Goal: Task Accomplishment & Management: Manage account settings

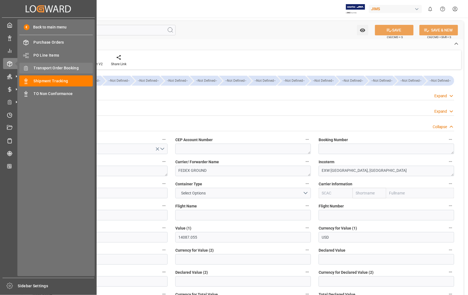
click at [71, 68] on span "Transport Order Booking" at bounding box center [63, 68] width 59 height 6
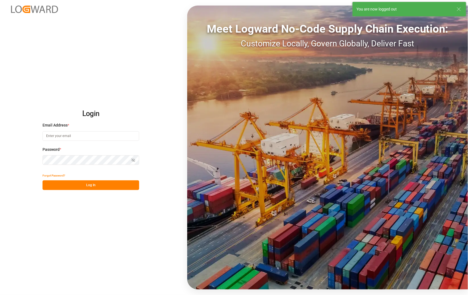
type input "sophia.zhang@jamindustries.com"
click at [87, 184] on button "Log In" at bounding box center [91, 185] width 97 height 10
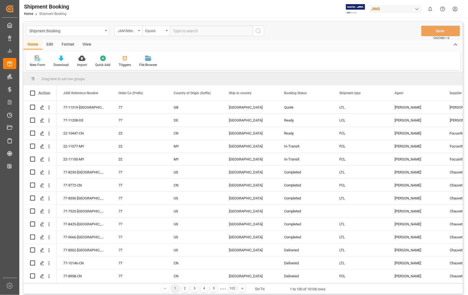
click at [38, 60] on icon at bounding box center [38, 59] width 6 height 6
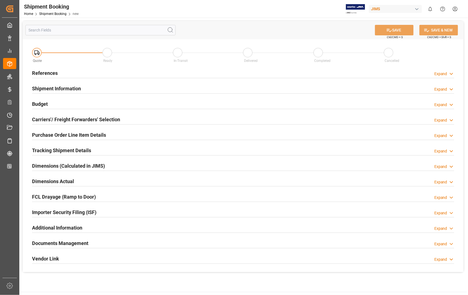
click at [37, 73] on h2 "References" at bounding box center [45, 72] width 26 height 7
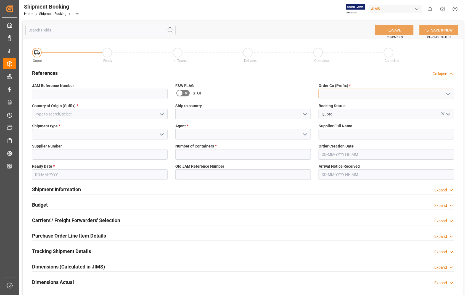
click at [344, 95] on input at bounding box center [387, 94] width 136 height 11
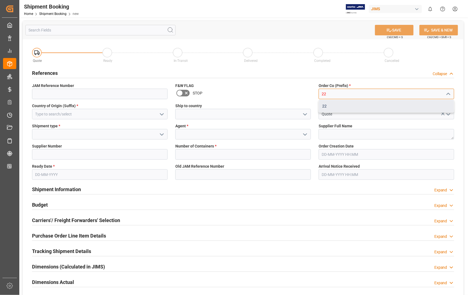
click at [328, 108] on div "22" at bounding box center [386, 106] width 135 height 12
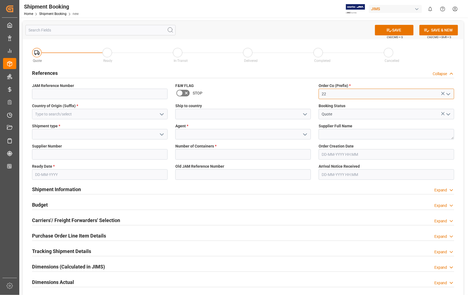
type input "22"
click at [100, 116] on input at bounding box center [100, 114] width 136 height 11
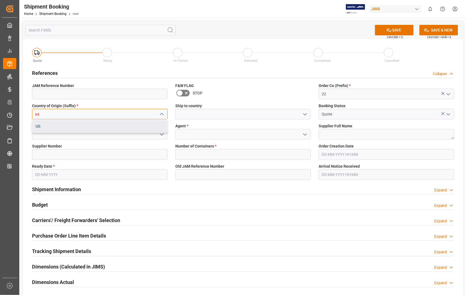
click at [60, 128] on div "US" at bounding box center [99, 126] width 135 height 12
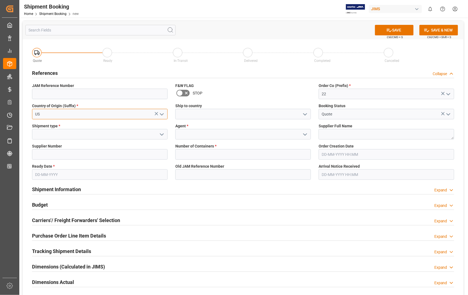
type input "US"
click at [205, 112] on input at bounding box center [243, 114] width 136 height 11
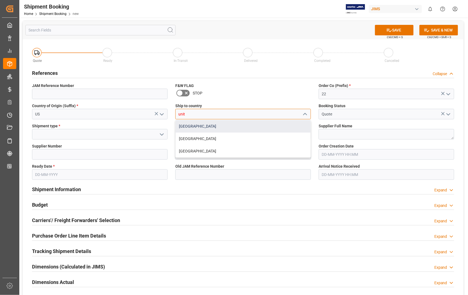
click at [198, 127] on div "[GEOGRAPHIC_DATA]" at bounding box center [243, 126] width 135 height 12
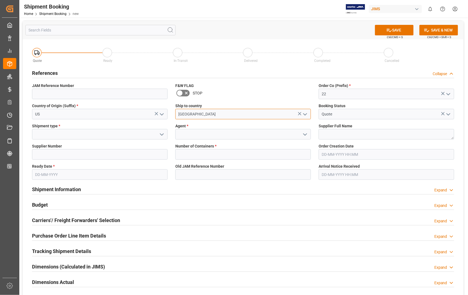
type input "[GEOGRAPHIC_DATA]"
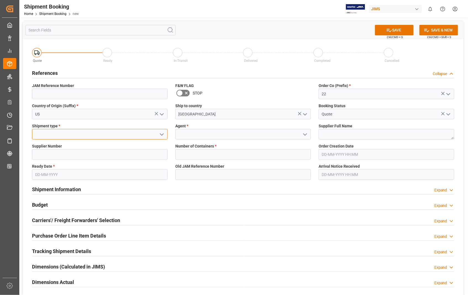
click at [101, 133] on input at bounding box center [100, 134] width 136 height 11
click at [43, 171] on div "LTL" at bounding box center [99, 171] width 135 height 12
type input "LTL"
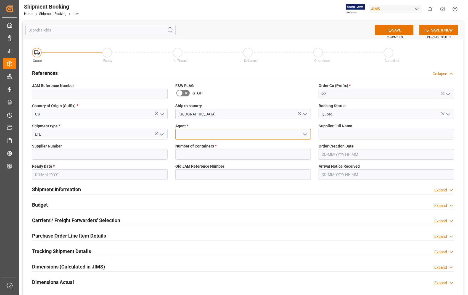
click at [211, 136] on input at bounding box center [243, 134] width 136 height 11
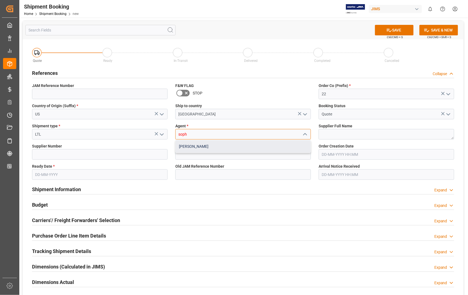
click at [219, 147] on div "[PERSON_NAME]" at bounding box center [243, 146] width 135 height 12
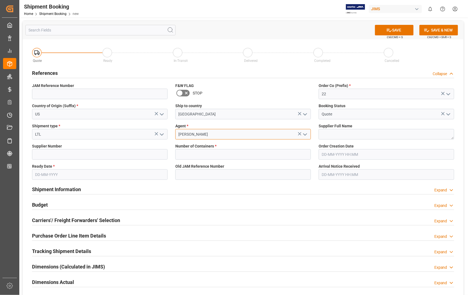
type input "[PERSON_NAME]"
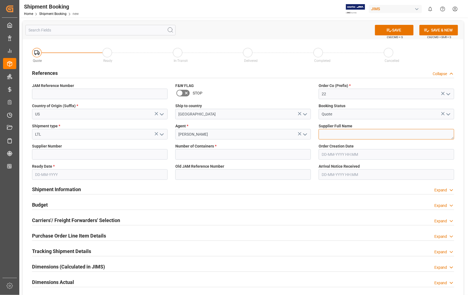
click at [353, 133] on textarea at bounding box center [387, 134] width 136 height 11
paste textarea "American Music and Sound"
type textarea "American Music and Sound"
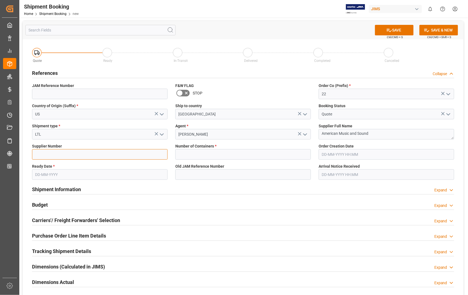
click at [82, 153] on input at bounding box center [100, 154] width 136 height 11
type input "518"
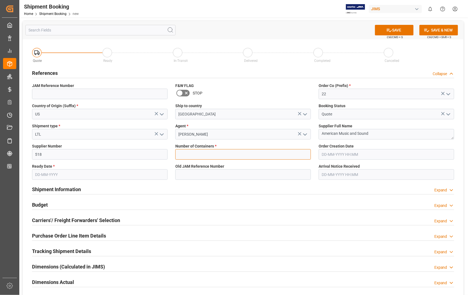
click at [190, 155] on input "text" at bounding box center [243, 154] width 136 height 11
type input "0"
type input "22-11242-US"
type input "22-05-2025 00:00"
type input "[DATE]"
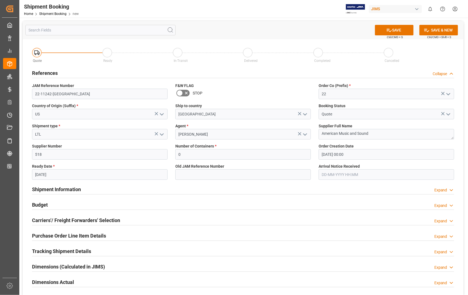
type input "02-10-2025 00:00"
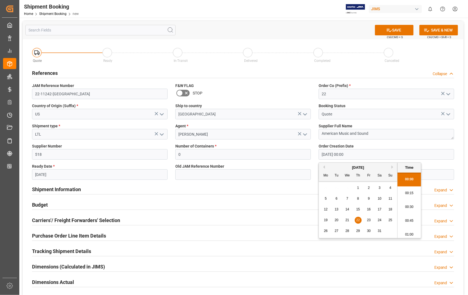
click at [367, 156] on input "22-05-2025 00:00" at bounding box center [387, 154] width 136 height 11
click at [394, 166] on button "Next Month" at bounding box center [393, 167] width 3 height 3
click at [394, 167] on button "Next Month" at bounding box center [393, 167] width 3 height 3
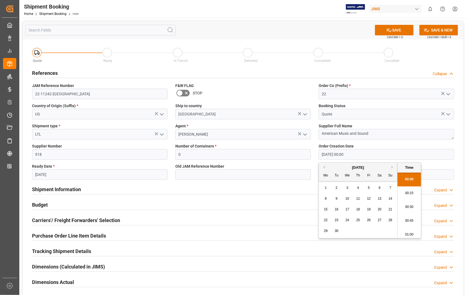
click at [394, 167] on button "Next Month" at bounding box center [393, 167] width 3 height 3
click at [349, 188] on div "1" at bounding box center [347, 188] width 7 height 7
type input "01-10-2025 00:00"
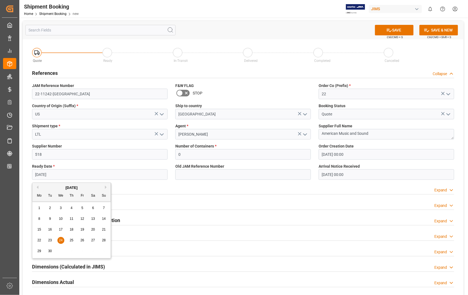
click at [145, 175] on input "[DATE]" at bounding box center [100, 174] width 136 height 11
click at [107, 188] on button "Next Month" at bounding box center [106, 187] width 3 height 3
click at [51, 219] on span "7" at bounding box center [50, 219] width 2 height 4
type input "07-10-2025"
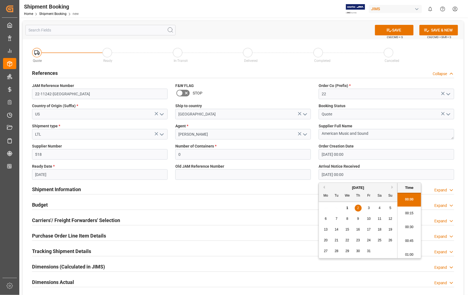
click at [368, 172] on input "02-10-2025 00:00" at bounding box center [387, 174] width 136 height 11
drag, startPoint x: 368, startPoint y: 172, endPoint x: 298, endPoint y: 174, distance: 70.2
click at [298, 174] on div "Quote Ready In-Transit Delivered Completed Cancelled References Collapse JAM Re…" at bounding box center [243, 206] width 441 height 334
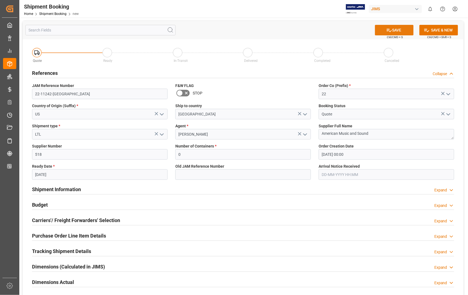
click at [405, 30] on button "SAVE" at bounding box center [394, 30] width 39 height 11
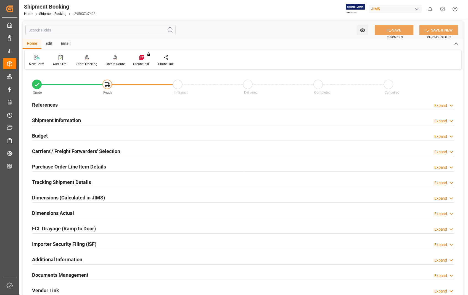
click at [58, 151] on h2 "Carriers'/ Freight Forwarders' Selection" at bounding box center [76, 151] width 88 height 7
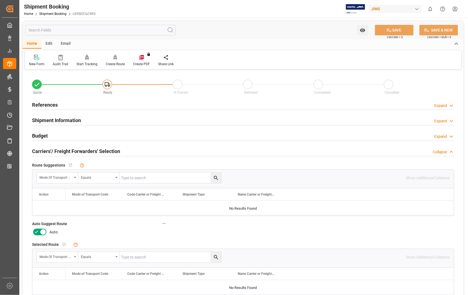
click at [41, 231] on icon at bounding box center [43, 232] width 7 height 7
click at [0, 0] on input "checkbox" at bounding box center [0, 0] width 0 height 0
click at [397, 33] on button "SAVE" at bounding box center [394, 30] width 39 height 11
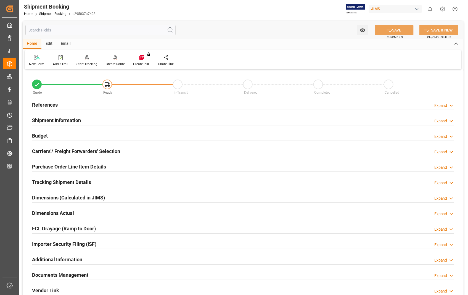
click at [52, 152] on h2 "Carriers'/ Freight Forwarders' Selection" at bounding box center [76, 151] width 88 height 7
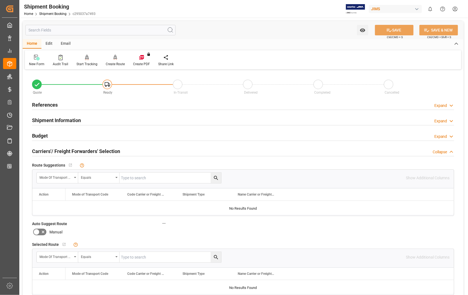
click at [53, 152] on h2 "Carriers'/ Freight Forwarders' Selection" at bounding box center [76, 151] width 88 height 7
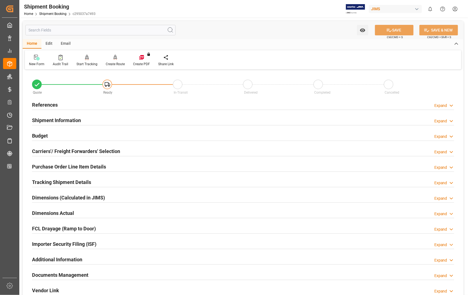
click at [46, 103] on h2 "References" at bounding box center [45, 104] width 26 height 7
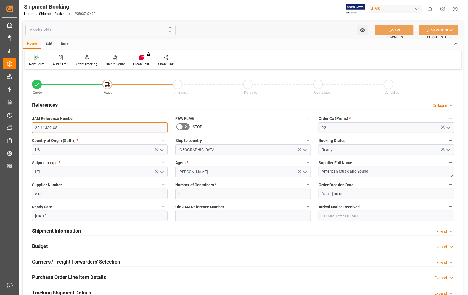
drag, startPoint x: 60, startPoint y: 128, endPoint x: 33, endPoint y: 128, distance: 26.8
click at [33, 128] on input "22-11320-US" at bounding box center [100, 127] width 136 height 11
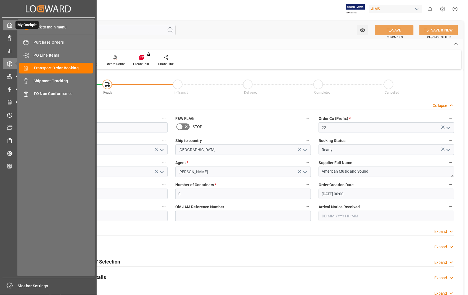
click at [10, 25] on icon at bounding box center [10, 25] width 6 height 6
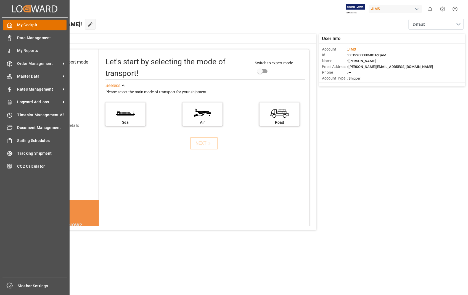
click at [24, 25] on span "My Cockpit" at bounding box center [41, 25] width 49 height 6
click at [38, 37] on span "Data Management" at bounding box center [41, 38] width 49 height 6
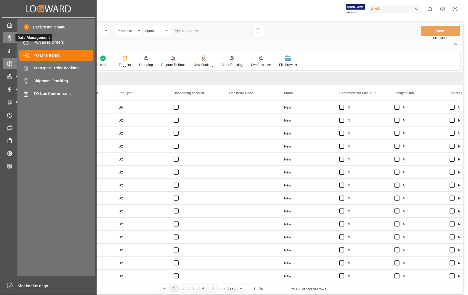
click at [10, 35] on icon at bounding box center [10, 38] width 6 height 6
click at [10, 37] on polygon at bounding box center [11, 37] width 2 height 1
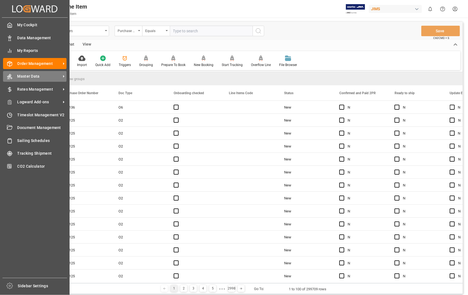
click at [33, 76] on span "Master Data" at bounding box center [39, 77] width 44 height 6
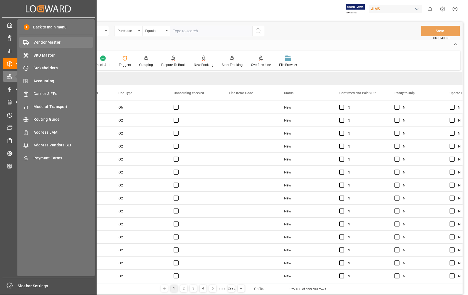
click at [46, 41] on span "Vendor Master" at bounding box center [63, 43] width 59 height 6
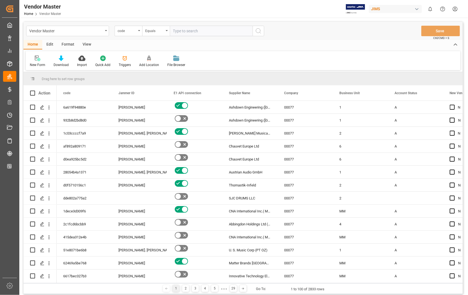
click at [84, 43] on div "View" at bounding box center [86, 44] width 17 height 9
click at [33, 65] on div "Default" at bounding box center [35, 64] width 11 height 5
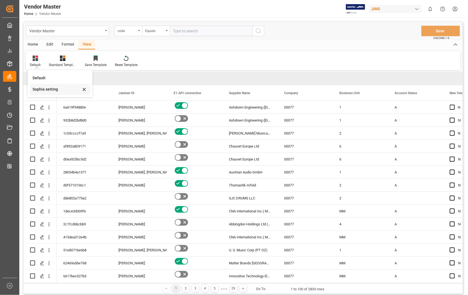
click at [46, 90] on div "Sophia setting" at bounding box center [57, 89] width 48 height 6
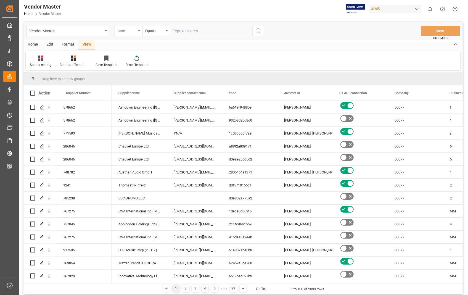
click at [140, 30] on div "code" at bounding box center [129, 31] width 28 height 11
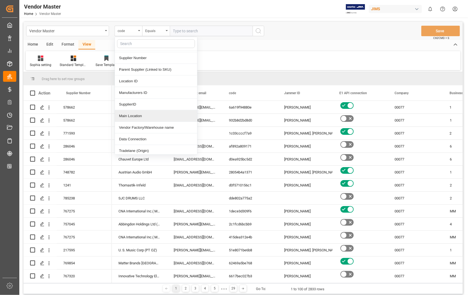
scroll to position [92, 0]
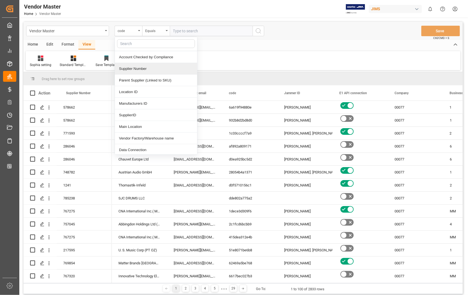
click at [140, 67] on div "Supplier Number" at bounding box center [156, 69] width 82 height 12
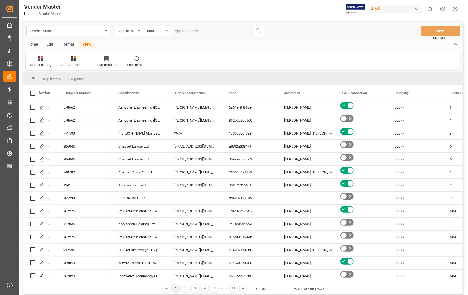
click at [209, 30] on input "text" at bounding box center [211, 31] width 83 height 11
type input "518"
click at [261, 30] on circle "search button" at bounding box center [258, 30] width 4 height 4
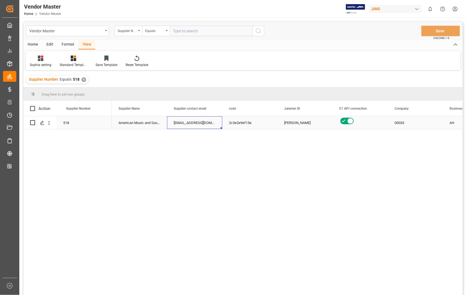
click at [188, 121] on div "usacustomerservice@jamindustries.com" at bounding box center [194, 122] width 55 height 13
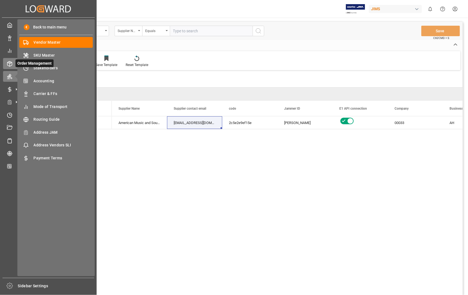
click at [12, 64] on icon at bounding box center [9, 63] width 5 height 5
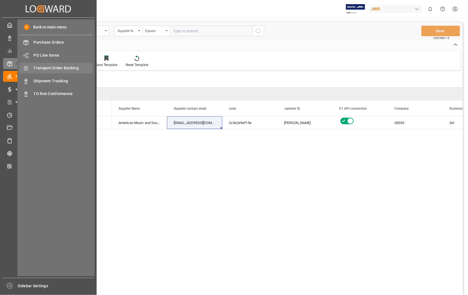
click at [72, 65] on span "Transport Order Booking" at bounding box center [63, 68] width 59 height 6
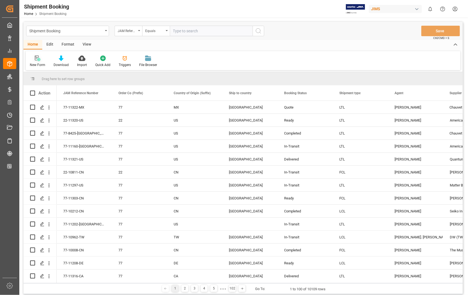
click at [40, 62] on div "New Form" at bounding box center [38, 61] width 24 height 12
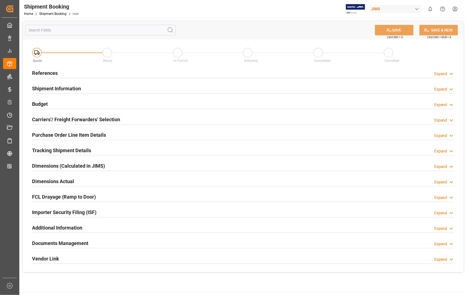
click at [41, 75] on h2 "References" at bounding box center [45, 72] width 26 height 7
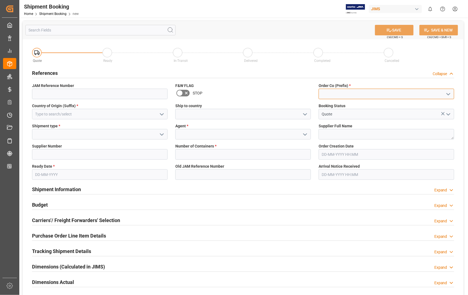
click at [394, 95] on input at bounding box center [387, 94] width 136 height 11
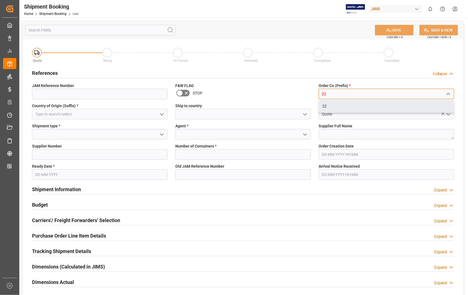
click at [360, 104] on div "22" at bounding box center [386, 106] width 135 height 12
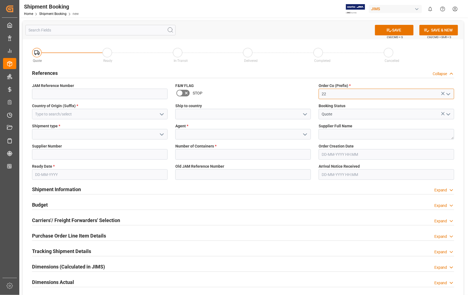
type input "22"
click at [72, 117] on input at bounding box center [100, 114] width 136 height 11
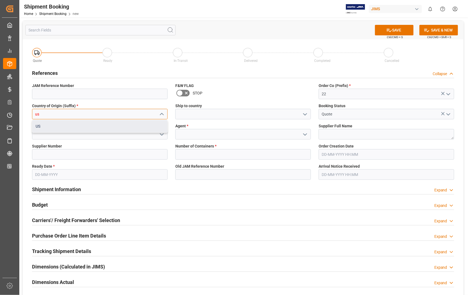
click at [57, 125] on div "US" at bounding box center [99, 126] width 135 height 12
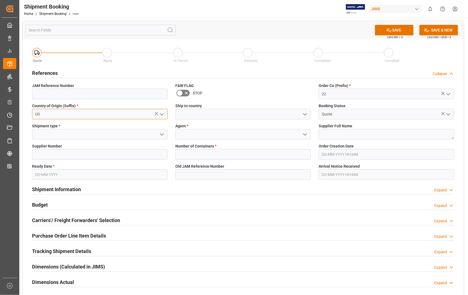
type input "US"
click at [184, 109] on input at bounding box center [243, 114] width 136 height 11
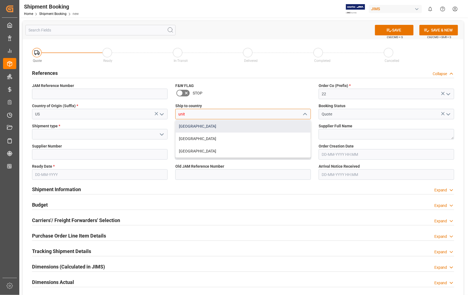
click at [192, 128] on div "[GEOGRAPHIC_DATA]" at bounding box center [243, 126] width 135 height 12
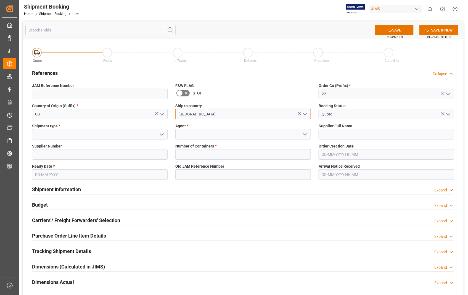
type input "[GEOGRAPHIC_DATA]"
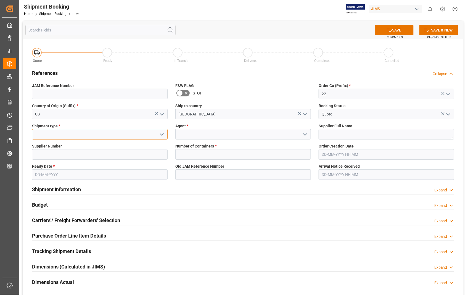
click at [90, 135] on input at bounding box center [100, 134] width 136 height 11
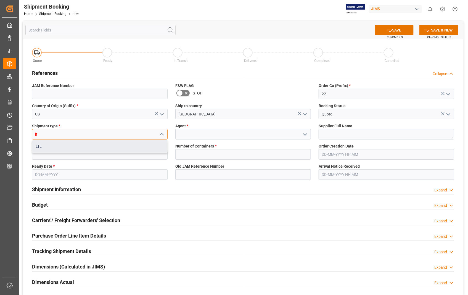
click at [50, 149] on div "LTL" at bounding box center [99, 146] width 135 height 12
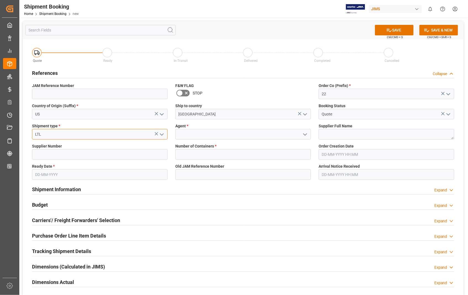
type input "LTL"
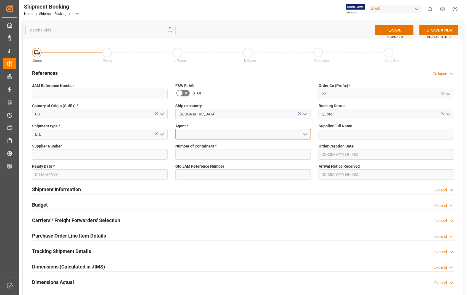
click at [200, 135] on input at bounding box center [243, 134] width 136 height 11
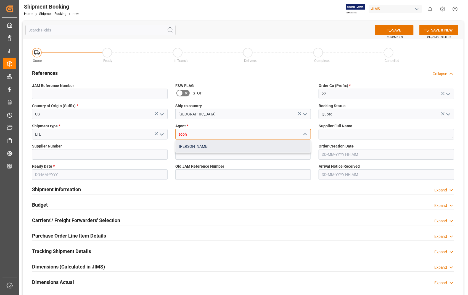
click at [207, 150] on div "[PERSON_NAME]" at bounding box center [243, 146] width 135 height 12
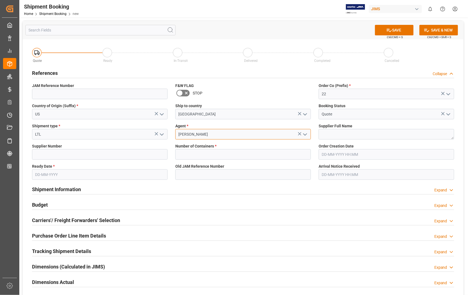
type input "[PERSON_NAME]"
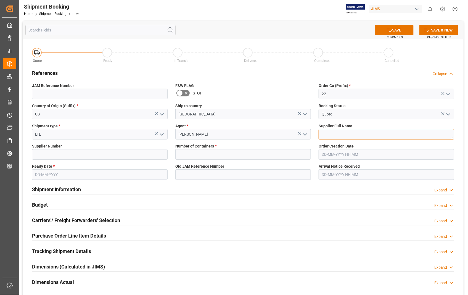
click at [363, 132] on textarea at bounding box center [387, 134] width 136 height 11
click at [328, 137] on textarea at bounding box center [387, 134] width 136 height 11
paste textarea "Evets Corporation"
type textarea "Evets Corporation"
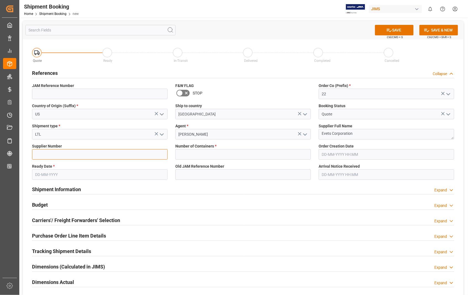
click at [59, 155] on input at bounding box center [100, 154] width 136 height 11
type input "404582"
type input "22-11242-US"
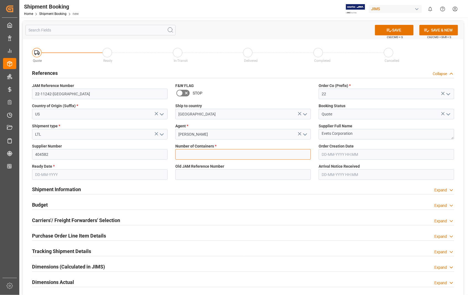
type input "0"
type input "22-05-2025 00:00"
type input "[DATE]"
type input "02-10-2025 00:00"
click at [225, 157] on input "0" at bounding box center [243, 154] width 136 height 11
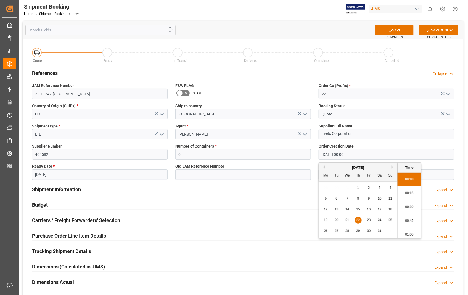
click at [369, 151] on input "22-05-2025 00:00" at bounding box center [387, 154] width 136 height 11
click at [394, 167] on button "Next Month" at bounding box center [393, 167] width 3 height 3
click at [349, 209] on span "11" at bounding box center [348, 210] width 4 height 4
type input "[DATE] 00:00"
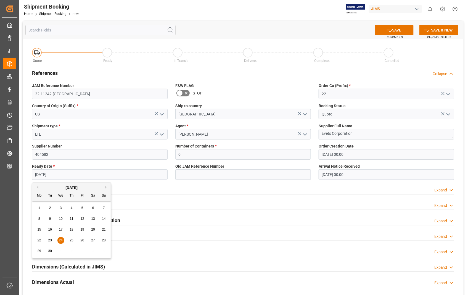
click at [103, 175] on input "[DATE]" at bounding box center [100, 174] width 136 height 11
click at [50, 252] on span "30" at bounding box center [50, 251] width 4 height 4
type input "[DATE]"
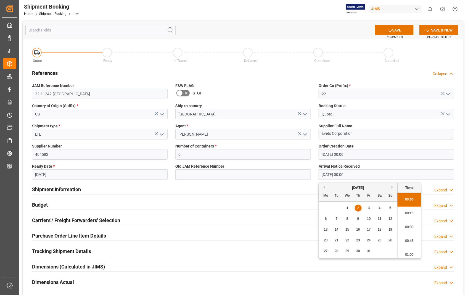
click at [361, 172] on input "02-10-2025 00:00" at bounding box center [387, 174] width 136 height 11
click at [348, 219] on span "8" at bounding box center [348, 219] width 2 height 4
type input "08-10-2025 00:00"
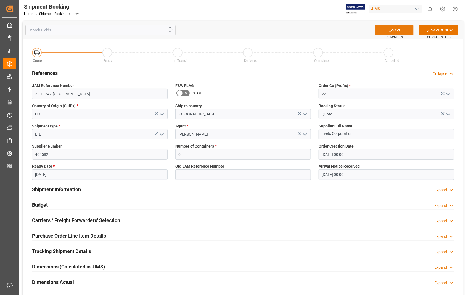
click at [402, 29] on button "SAVE" at bounding box center [394, 30] width 39 height 11
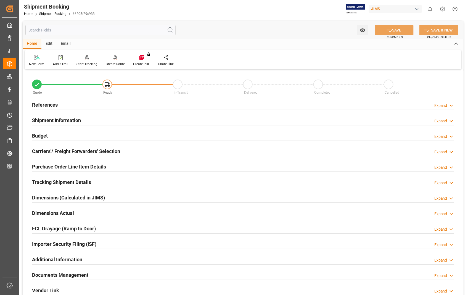
click at [63, 153] on h2 "Carriers'/ Freight Forwarders' Selection" at bounding box center [76, 151] width 88 height 7
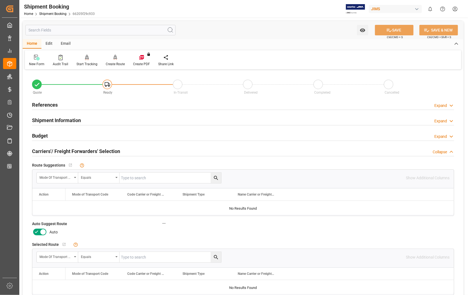
click at [41, 230] on icon at bounding box center [43, 232] width 7 height 7
click at [0, 0] on input "checkbox" at bounding box center [0, 0] width 0 height 0
click at [395, 30] on button "SAVE" at bounding box center [394, 30] width 39 height 11
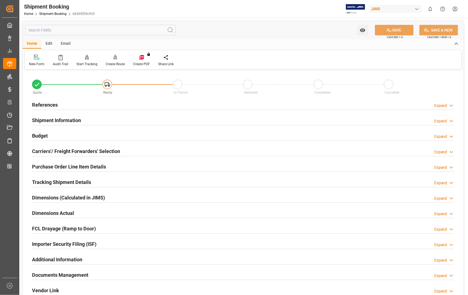
click at [43, 105] on h2 "References" at bounding box center [45, 104] width 26 height 7
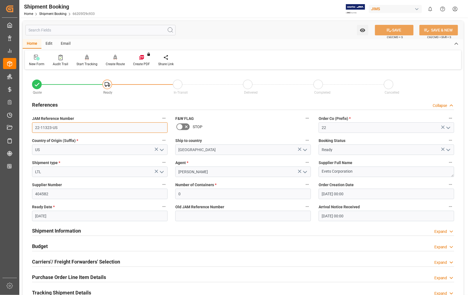
drag, startPoint x: 59, startPoint y: 128, endPoint x: 34, endPoint y: 128, distance: 25.4
click at [34, 128] on input "22-11323-US" at bounding box center [100, 127] width 136 height 11
click at [150, 229] on div "Shipment Information Expand" at bounding box center [243, 230] width 423 height 11
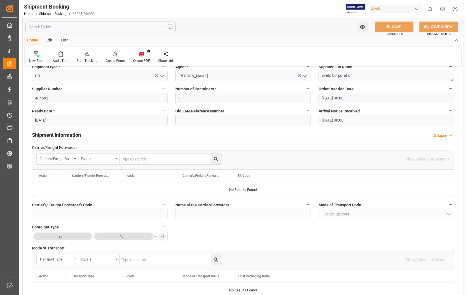
scroll to position [153, 0]
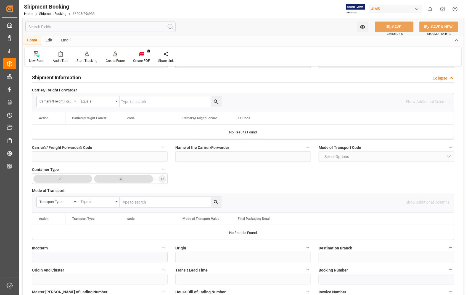
click at [62, 78] on h2 "Shipment Information" at bounding box center [56, 77] width 49 height 7
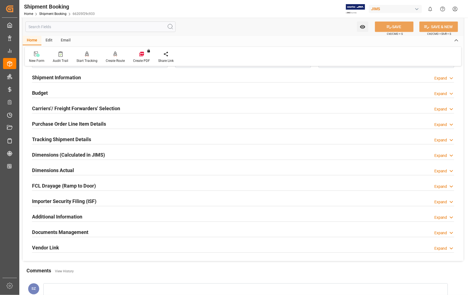
click at [74, 233] on h2 "Documents Management" at bounding box center [60, 232] width 56 height 7
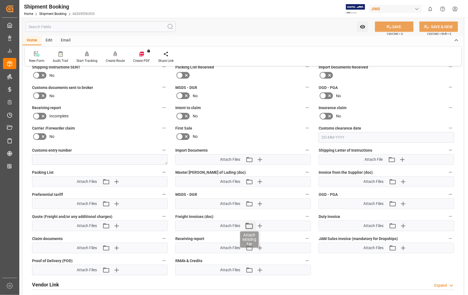
scroll to position [368, 0]
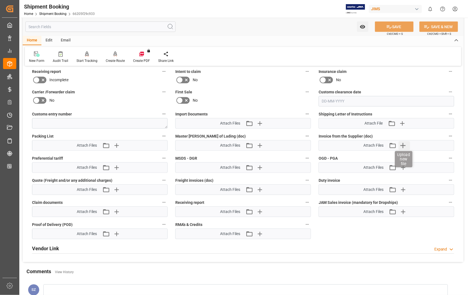
click at [404, 144] on icon "button" at bounding box center [403, 145] width 9 height 9
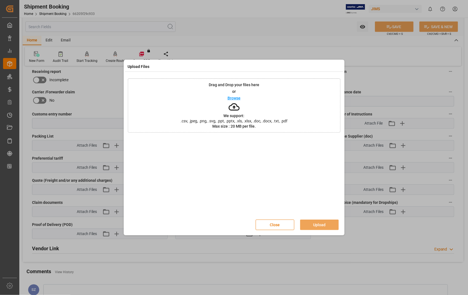
click at [234, 99] on p "Browse" at bounding box center [234, 98] width 13 height 4
click at [314, 224] on button "Upload" at bounding box center [319, 225] width 39 height 11
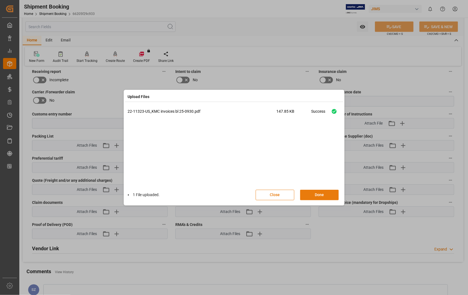
click at [314, 196] on button "Done" at bounding box center [319, 195] width 39 height 11
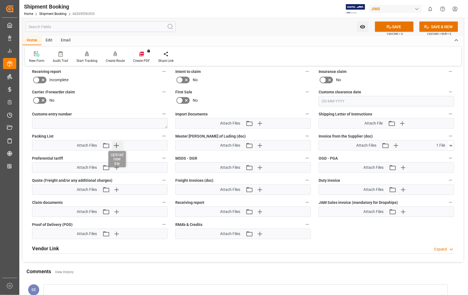
click at [119, 145] on icon "button" at bounding box center [116, 145] width 9 height 9
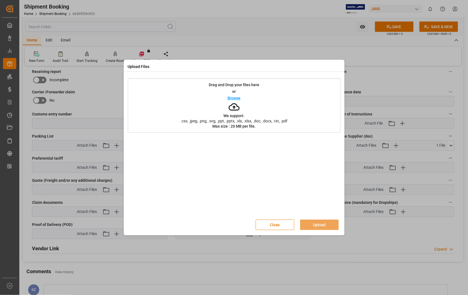
click at [232, 98] on p "Browse" at bounding box center [234, 98] width 13 height 4
click at [316, 225] on button "Upload" at bounding box center [319, 225] width 39 height 11
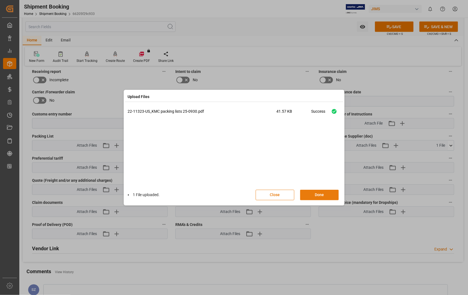
click at [316, 193] on button "Done" at bounding box center [319, 195] width 39 height 11
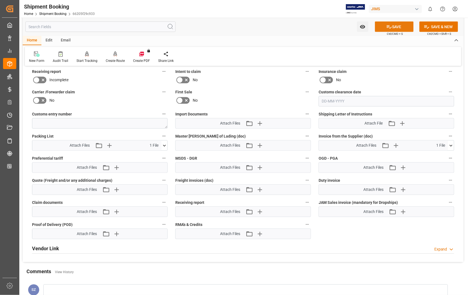
click at [398, 25] on button "SAVE" at bounding box center [394, 27] width 39 height 11
click at [397, 145] on icon "button" at bounding box center [396, 145] width 9 height 9
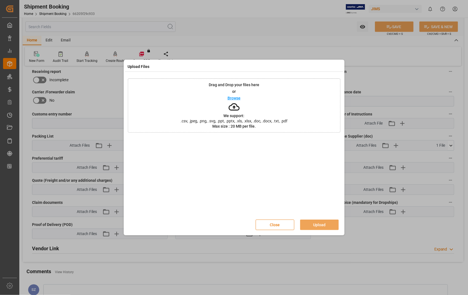
click at [282, 225] on button "Close" at bounding box center [275, 225] width 39 height 11
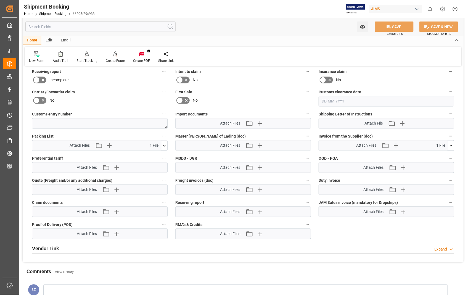
click at [452, 145] on icon at bounding box center [452, 146] width 6 height 6
click at [443, 155] on icon at bounding box center [443, 156] width 6 height 6
click at [402, 145] on icon "button" at bounding box center [403, 145] width 9 height 9
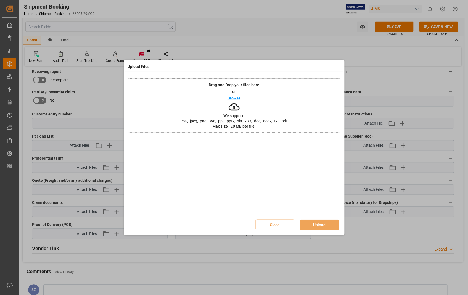
click at [234, 97] on p "Browse" at bounding box center [234, 98] width 13 height 4
click at [319, 226] on button "Upload" at bounding box center [319, 225] width 39 height 11
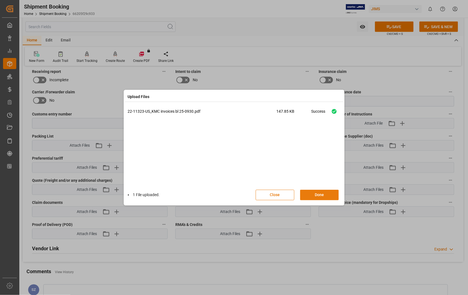
click at [322, 194] on button "Done" at bounding box center [319, 195] width 39 height 11
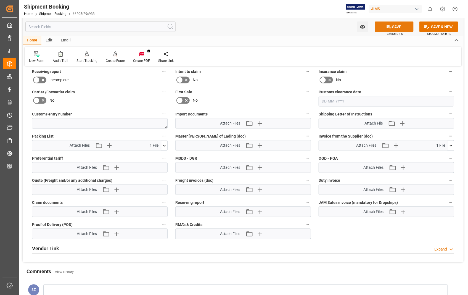
click at [395, 26] on button "SAVE" at bounding box center [394, 27] width 39 height 11
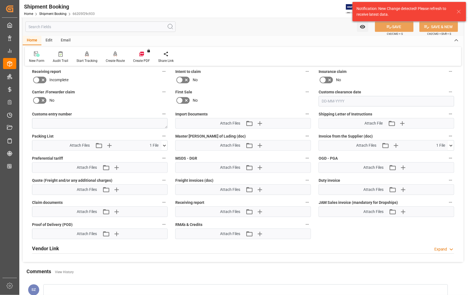
click at [163, 145] on icon at bounding box center [165, 146] width 6 height 6
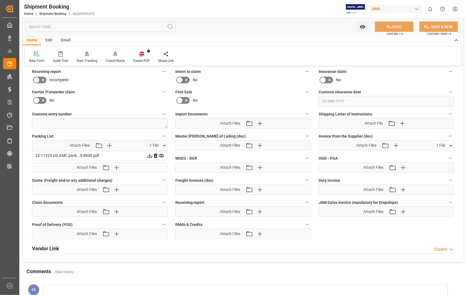
click at [156, 155] on icon at bounding box center [155, 156] width 3 height 4
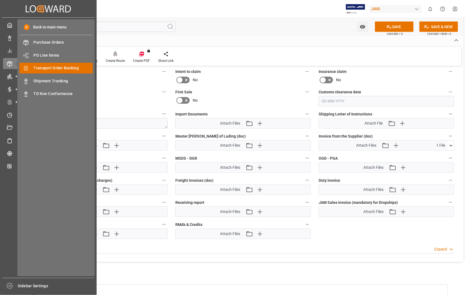
click at [53, 67] on span "Transport Order Booking" at bounding box center [63, 68] width 59 height 6
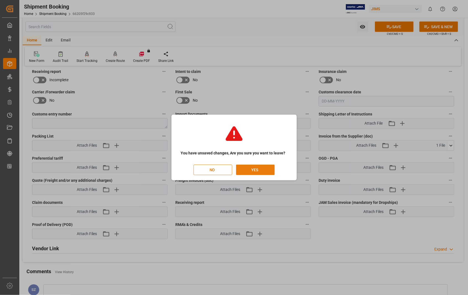
click at [252, 169] on button "YES" at bounding box center [255, 170] width 39 height 11
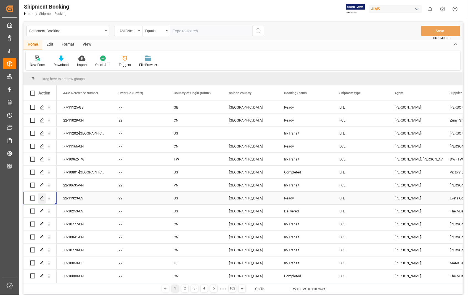
click at [43, 200] on div "Press SPACE to select this row." at bounding box center [42, 198] width 8 height 10
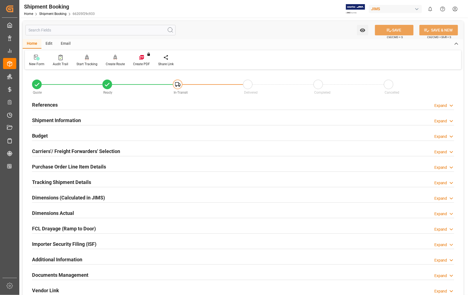
click at [62, 276] on h2 "Documents Management" at bounding box center [60, 274] width 56 height 7
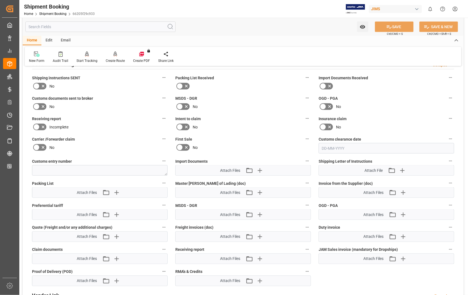
scroll to position [215, 0]
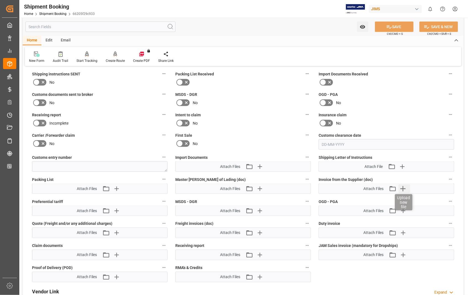
click at [405, 188] on icon "button" at bounding box center [403, 188] width 9 height 9
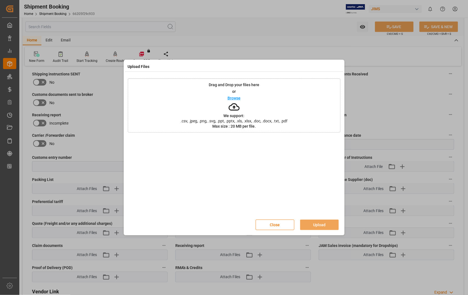
click at [233, 96] on p "Browse" at bounding box center [234, 98] width 13 height 4
click at [317, 225] on button "Upload" at bounding box center [319, 225] width 39 height 11
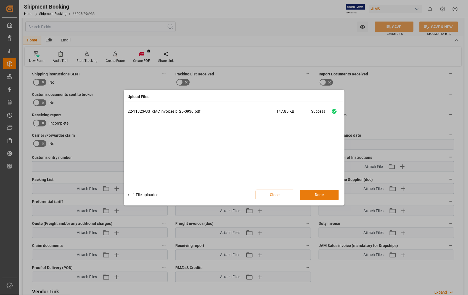
click at [321, 196] on button "Done" at bounding box center [319, 195] width 39 height 11
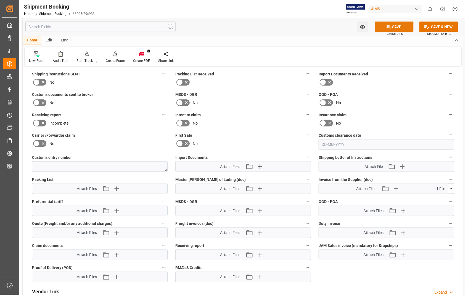
click at [397, 27] on button "SAVE" at bounding box center [394, 27] width 39 height 11
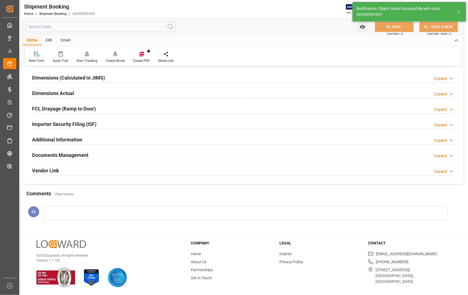
scroll to position [120, 0]
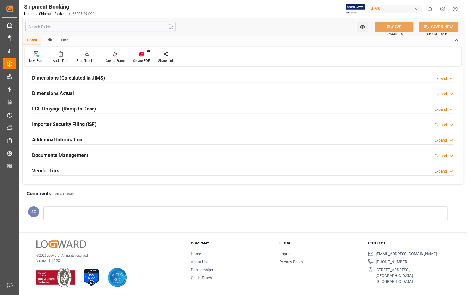
click at [65, 156] on h2 "Documents Management" at bounding box center [60, 154] width 56 height 7
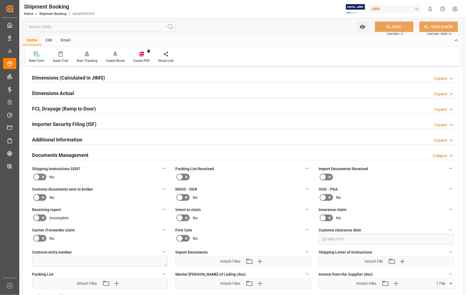
scroll to position [215, 0]
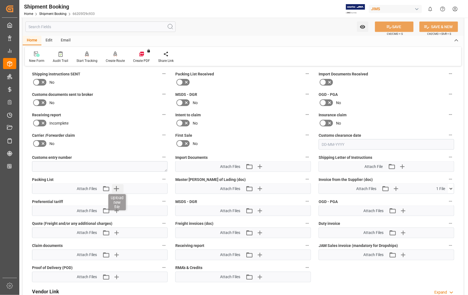
click at [115, 186] on icon "button" at bounding box center [116, 188] width 9 height 9
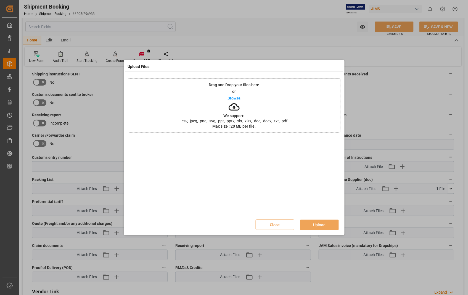
click at [231, 97] on p "Browse" at bounding box center [234, 98] width 13 height 4
click at [318, 225] on button "Upload" at bounding box center [319, 225] width 39 height 11
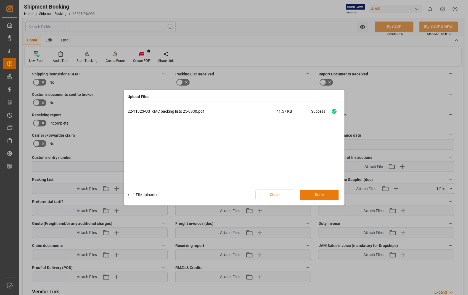
click at [319, 192] on button "Done" at bounding box center [319, 195] width 39 height 11
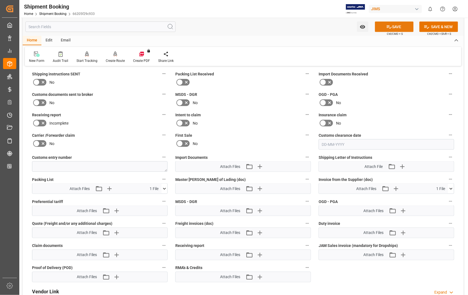
click at [396, 25] on button "SAVE" at bounding box center [394, 27] width 39 height 11
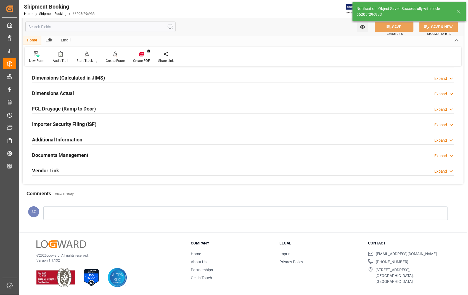
scroll to position [120, 0]
click at [61, 93] on h2 "Dimensions Actual" at bounding box center [53, 93] width 42 height 7
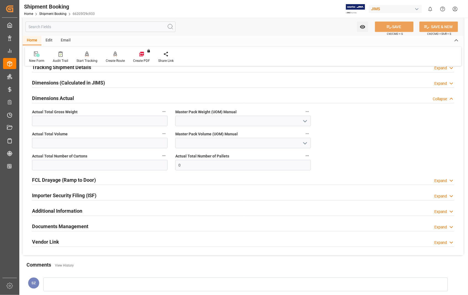
scroll to position [94, 0]
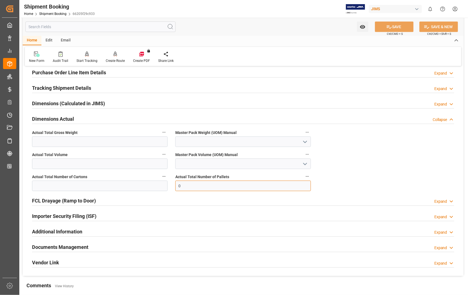
drag, startPoint x: 187, startPoint y: 184, endPoint x: 172, endPoint y: 186, distance: 15.0
click at [172, 186] on div "Actual Total Number of Pallets 0" at bounding box center [243, 182] width 143 height 22
type input "1"
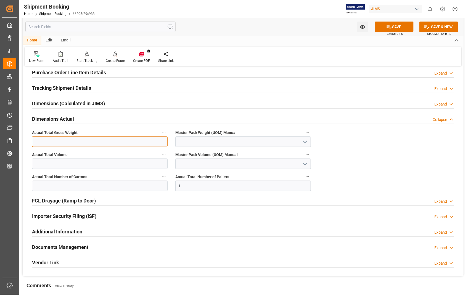
type input "207"
type input "9"
type input "1"
drag, startPoint x: 50, startPoint y: 140, endPoint x: 27, endPoint y: 136, distance: 23.6
click at [27, 136] on div "Quote Ready In-Transit Delivered Completed Cancelled References Expand JAM Refe…" at bounding box center [243, 126] width 441 height 299
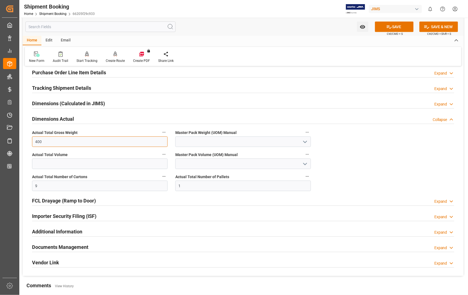
type input "400"
click at [305, 140] on icon "open menu" at bounding box center [305, 142] width 7 height 7
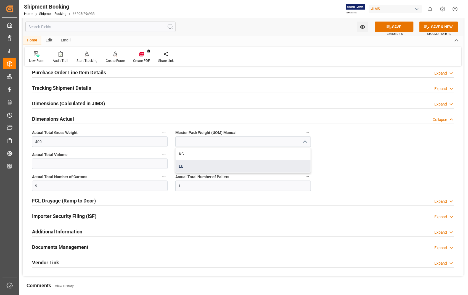
click at [187, 165] on div "LB" at bounding box center [243, 166] width 135 height 12
type input "LB"
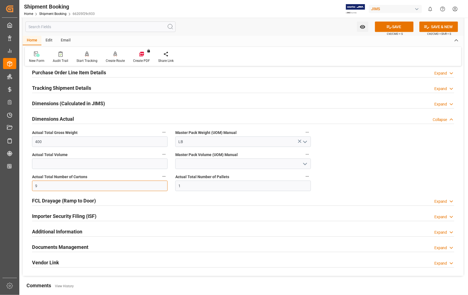
drag, startPoint x: 47, startPoint y: 186, endPoint x: 32, endPoint y: 184, distance: 15.5
click at [32, 184] on div "Actual Total Number of Cartons 9" at bounding box center [99, 182] width 143 height 22
type input "37"
click at [400, 28] on button "SAVE" at bounding box center [394, 27] width 39 height 11
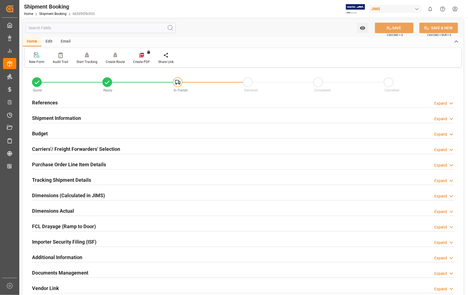
scroll to position [0, 0]
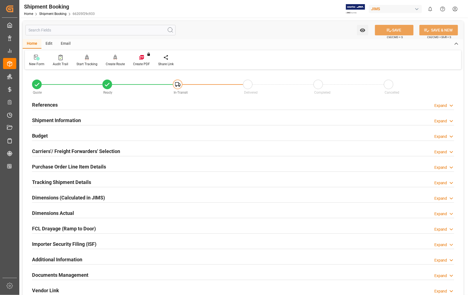
click at [54, 106] on h2 "References" at bounding box center [45, 104] width 26 height 7
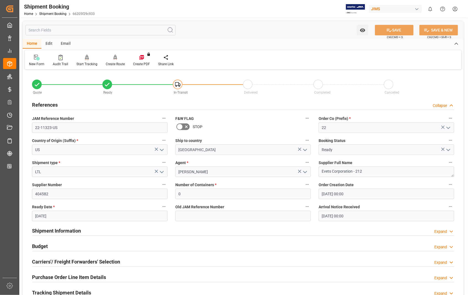
click at [54, 105] on h2 "References" at bounding box center [45, 104] width 26 height 7
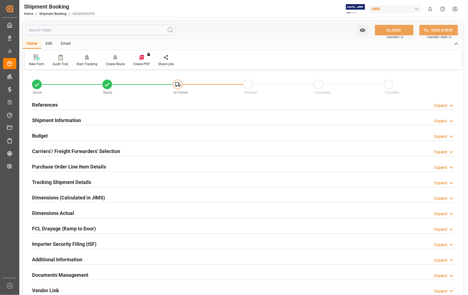
click at [37, 57] on icon at bounding box center [37, 58] width 3 height 3
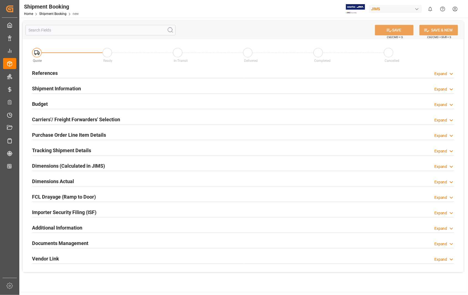
click at [50, 72] on h2 "References" at bounding box center [45, 72] width 26 height 7
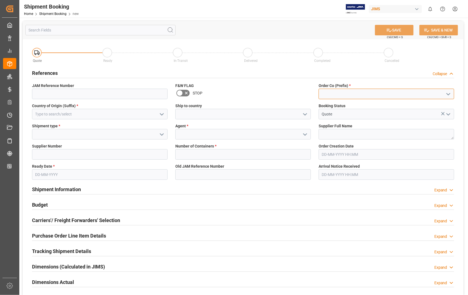
click at [321, 91] on input at bounding box center [387, 94] width 136 height 11
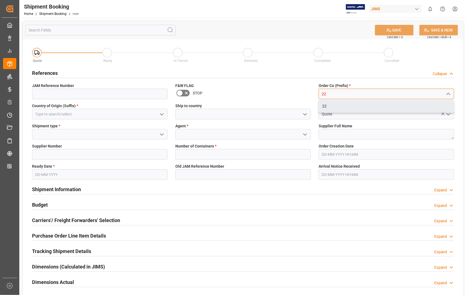
click at [327, 107] on div "22" at bounding box center [386, 106] width 135 height 12
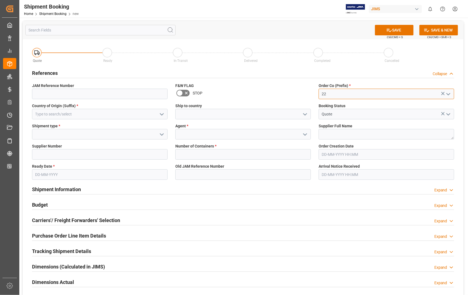
type input "22"
click at [134, 114] on input at bounding box center [100, 114] width 136 height 11
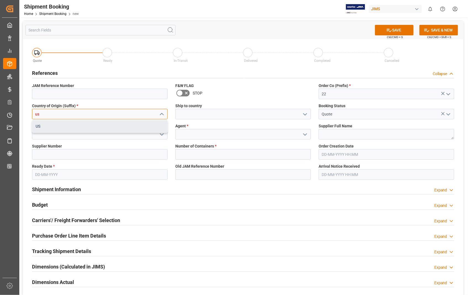
click at [64, 126] on div "US" at bounding box center [99, 126] width 135 height 12
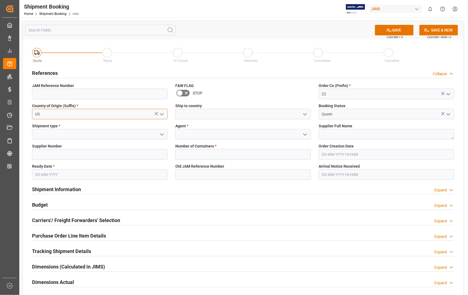
type input "US"
click at [194, 112] on input at bounding box center [243, 114] width 136 height 11
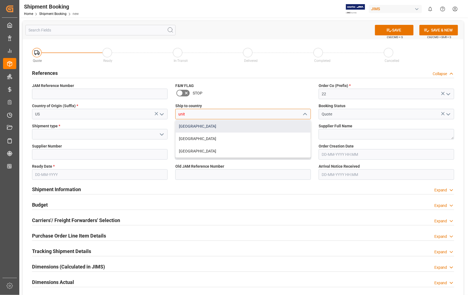
click at [199, 126] on div "[GEOGRAPHIC_DATA]" at bounding box center [243, 126] width 135 height 12
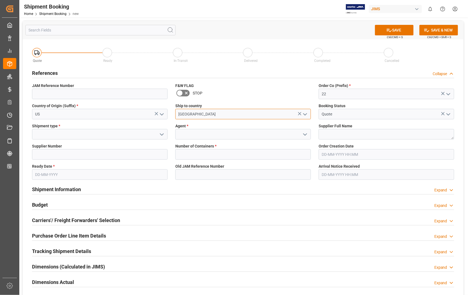
type input "[GEOGRAPHIC_DATA]"
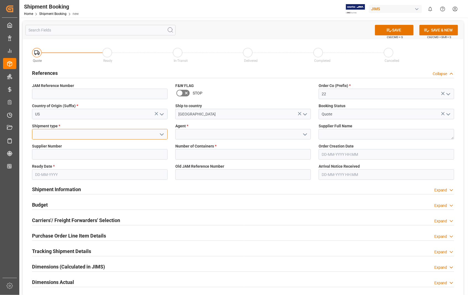
click at [43, 134] on input at bounding box center [100, 134] width 136 height 11
click at [37, 173] on div "LTL" at bounding box center [99, 171] width 135 height 12
type input "LTL"
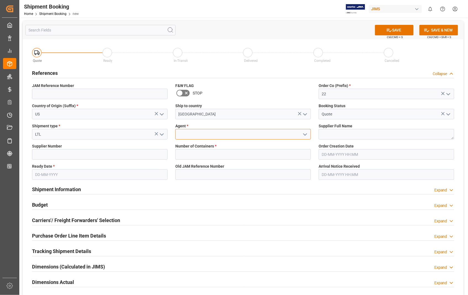
click at [217, 137] on input at bounding box center [243, 134] width 136 height 11
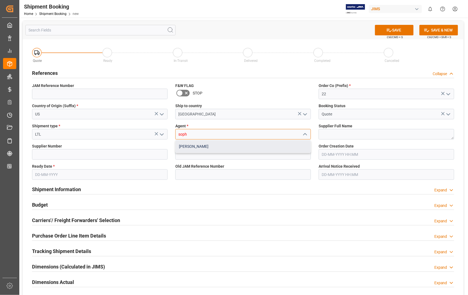
click at [193, 146] on div "[PERSON_NAME]" at bounding box center [243, 146] width 135 height 12
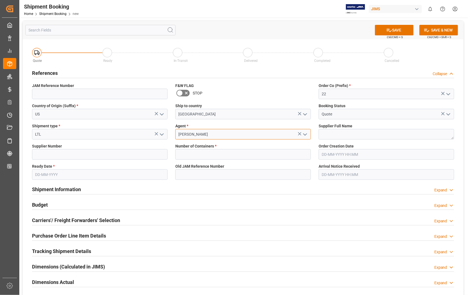
type input "[PERSON_NAME]"
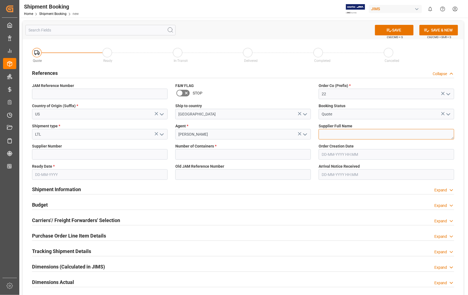
click at [325, 133] on textarea at bounding box center [387, 134] width 136 height 11
paste textarea "[PERSON_NAME] PROFESSIONAL, INC"
type textarea "[PERSON_NAME] PROFESSIONAL, INC"
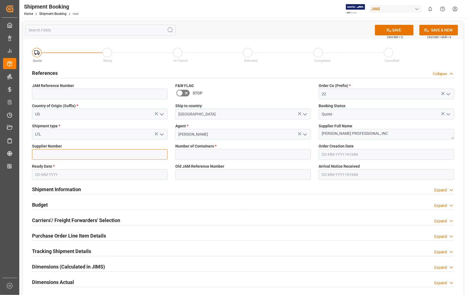
click at [124, 153] on input at bounding box center [100, 154] width 136 height 11
type input "404265"
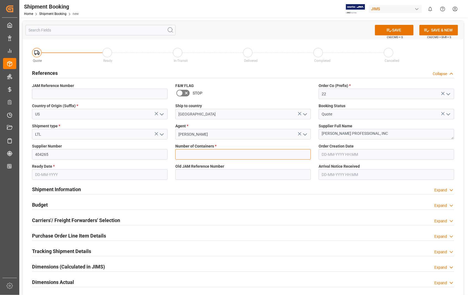
click at [211, 156] on input "text" at bounding box center [243, 154] width 136 height 11
type input "0"
type input "11-06-2025 00:00"
type input "[DATE]"
type input "08-10-2025 00:00"
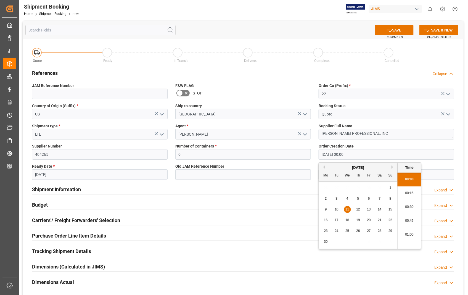
click at [368, 155] on input "11-06-2025 00:00" at bounding box center [387, 154] width 136 height 11
click at [348, 200] on span "4" at bounding box center [348, 199] width 2 height 4
type input "04-06-2025 00:00"
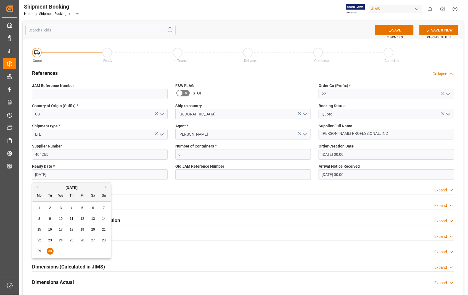
click at [72, 176] on input "[DATE]" at bounding box center [100, 174] width 136 height 11
click at [106, 241] on div "28" at bounding box center [104, 240] width 7 height 7
type input "[DATE]"
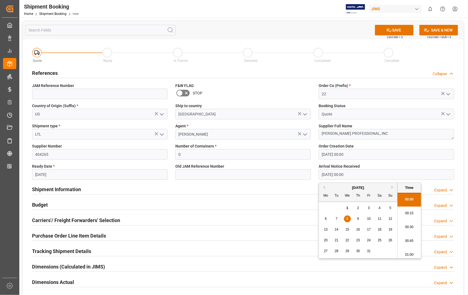
click at [358, 175] on input "08-10-2025 00:00" at bounding box center [387, 174] width 136 height 11
click at [327, 219] on span "6" at bounding box center [326, 219] width 2 height 4
type input "[DATE] 00:00"
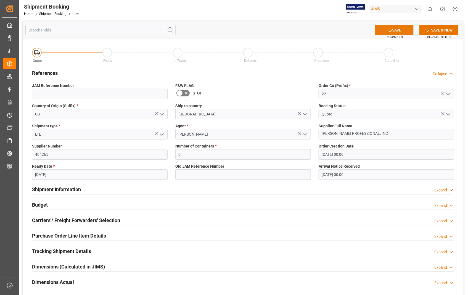
click at [397, 28] on button "SAVE" at bounding box center [394, 30] width 39 height 11
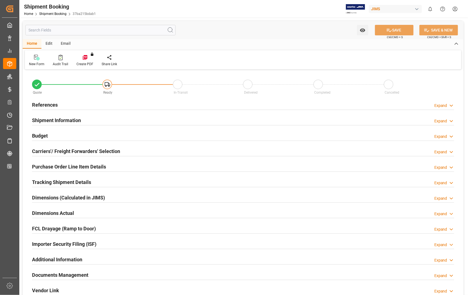
type input "0"
type input "[DATE] 00:00"
type input "[DATE]"
type input "[DATE] 00:00"
click at [50, 105] on h2 "References" at bounding box center [45, 104] width 26 height 7
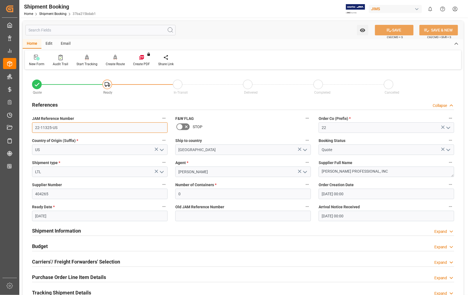
drag, startPoint x: 65, startPoint y: 126, endPoint x: 35, endPoint y: 126, distance: 30.4
click at [35, 126] on input "22-11325-US" at bounding box center [100, 127] width 136 height 11
click at [104, 263] on h2 "Carriers'/ Freight Forwarders' Selection" at bounding box center [76, 261] width 88 height 7
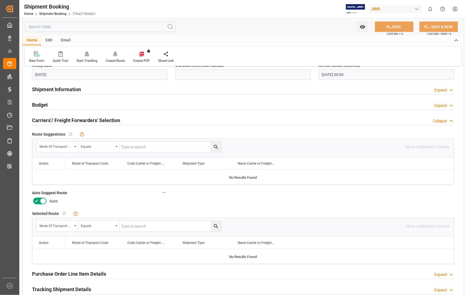
scroll to position [153, 0]
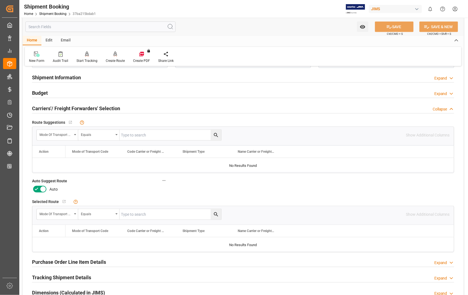
click at [44, 187] on icon at bounding box center [43, 189] width 7 height 7
click at [0, 0] on input "checkbox" at bounding box center [0, 0] width 0 height 0
click at [403, 26] on button "SAVE" at bounding box center [394, 27] width 39 height 11
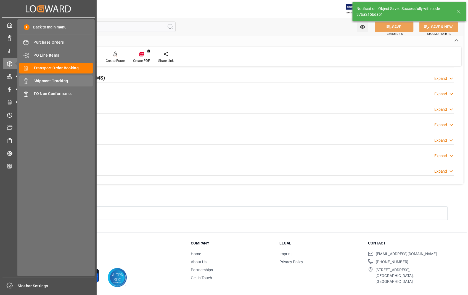
scroll to position [43, 0]
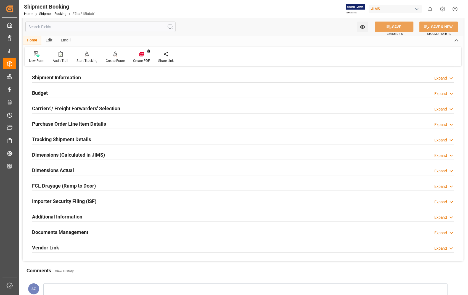
click at [76, 232] on h2 "Documents Management" at bounding box center [60, 232] width 56 height 7
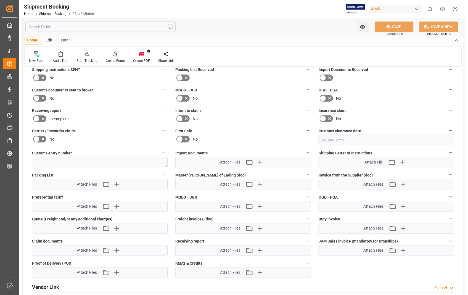
scroll to position [258, 0]
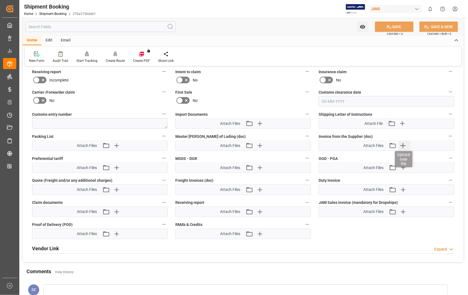
click at [403, 142] on icon "button" at bounding box center [403, 145] width 9 height 9
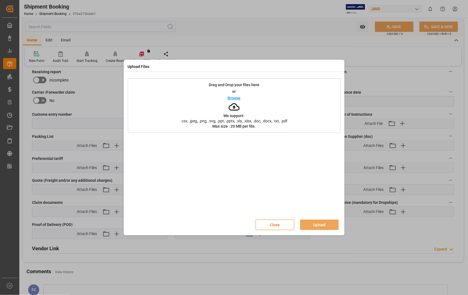
click at [239, 98] on p "Browse" at bounding box center [234, 98] width 13 height 4
click at [320, 227] on button "Upload" at bounding box center [319, 225] width 39 height 11
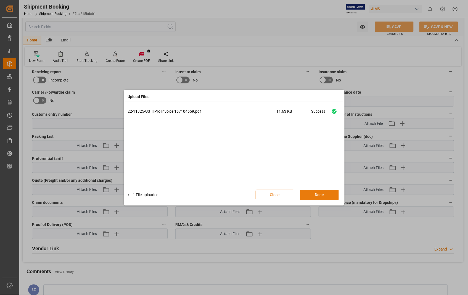
click at [316, 194] on button "Done" at bounding box center [319, 195] width 39 height 11
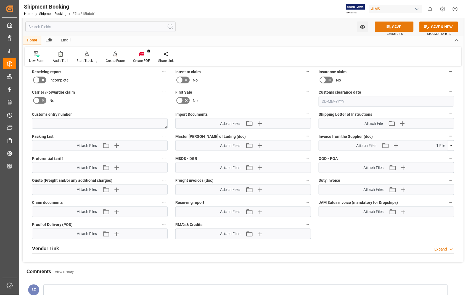
click at [396, 27] on button "SAVE" at bounding box center [394, 27] width 39 height 11
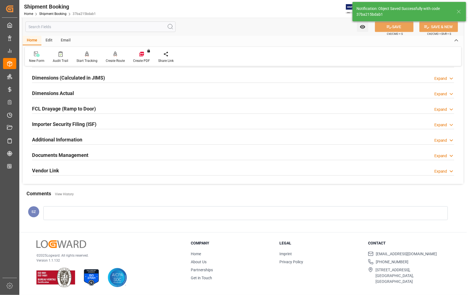
scroll to position [120, 0]
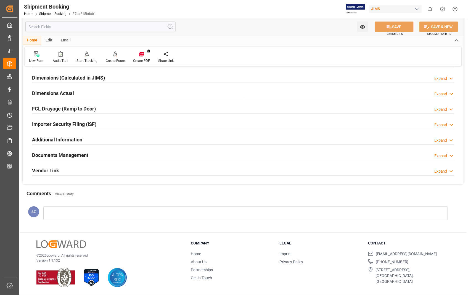
click at [67, 95] on h2 "Dimensions Actual" at bounding box center [53, 93] width 42 height 7
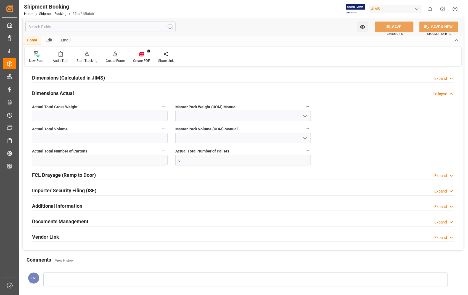
scroll to position [186, 0]
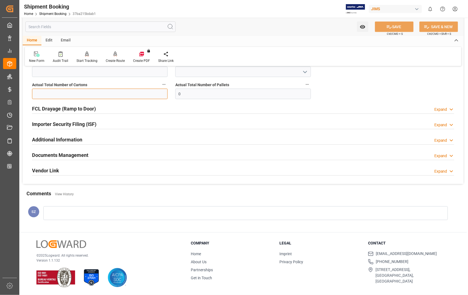
click at [120, 93] on input "text" at bounding box center [100, 94] width 136 height 11
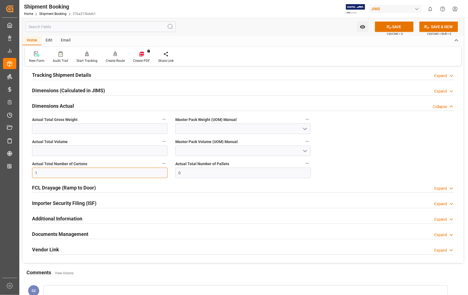
scroll to position [94, 0]
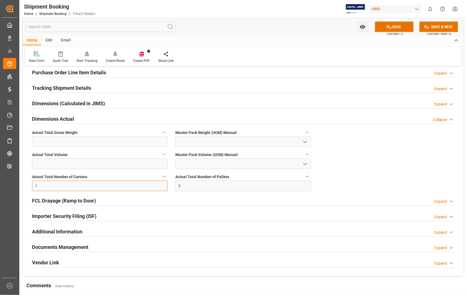
type input "1"
click at [201, 139] on input at bounding box center [243, 142] width 136 height 11
click at [305, 141] on icon "open menu" at bounding box center [305, 142] width 7 height 7
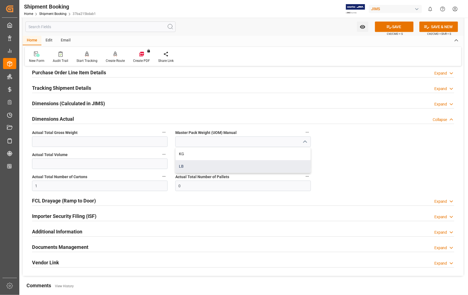
click at [193, 168] on div "LB" at bounding box center [243, 166] width 135 height 12
type input "LB"
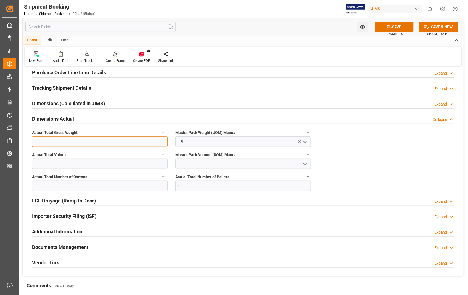
click at [111, 143] on input "text" at bounding box center [100, 142] width 136 height 11
type input "8.4"
click at [397, 25] on button "SAVE" at bounding box center [394, 27] width 39 height 11
click at [70, 248] on h2 "Documents Management" at bounding box center [60, 246] width 56 height 7
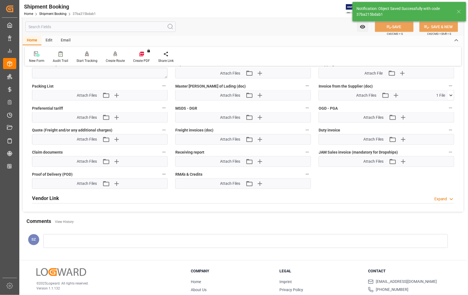
scroll to position [309, 0]
click at [452, 94] on icon at bounding box center [451, 95] width 3 height 2
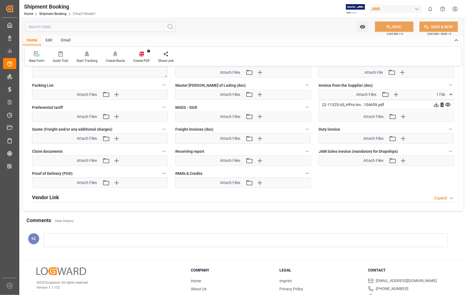
click at [450, 104] on icon at bounding box center [448, 105] width 6 height 6
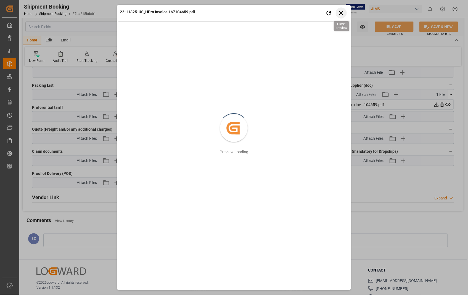
click at [343, 14] on icon "button" at bounding box center [341, 12] width 7 height 7
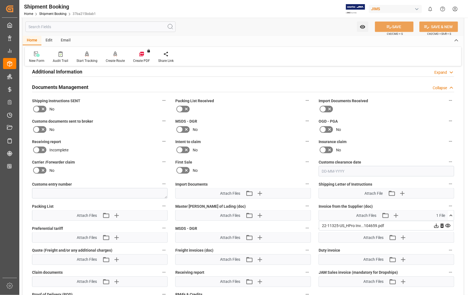
scroll to position [186, 0]
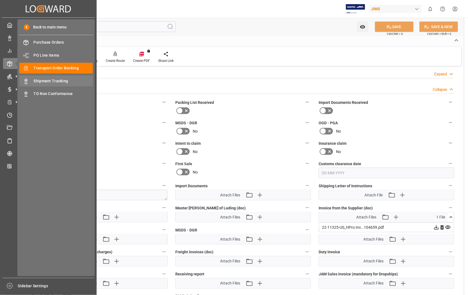
click at [60, 82] on span "Shipment Tracking" at bounding box center [63, 81] width 59 height 6
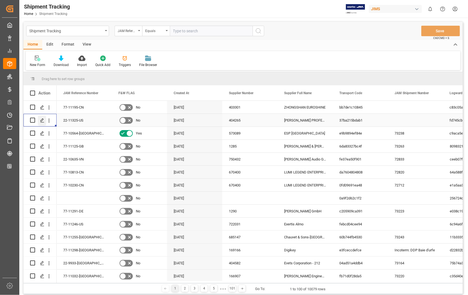
click at [41, 120] on polygon "Press SPACE to select this row." at bounding box center [42, 120] width 3 height 3
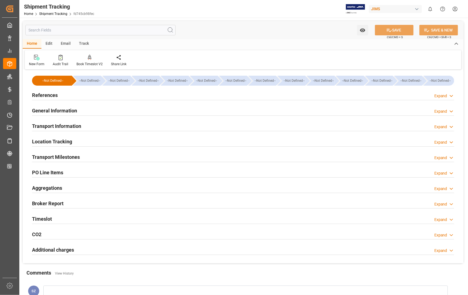
click at [65, 125] on h2 "Transport Information" at bounding box center [56, 125] width 49 height 7
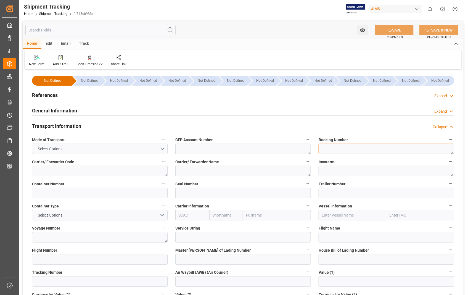
click at [346, 148] on textarea at bounding box center [387, 149] width 136 height 11
paste textarea "1Z786Y190304487527"
type textarea "1Z786Y190304487527"
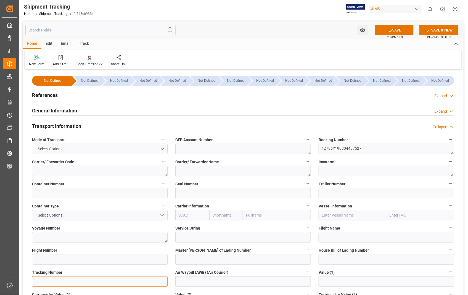
click at [56, 284] on input at bounding box center [100, 281] width 136 height 11
paste input "1Z786Y190304487527"
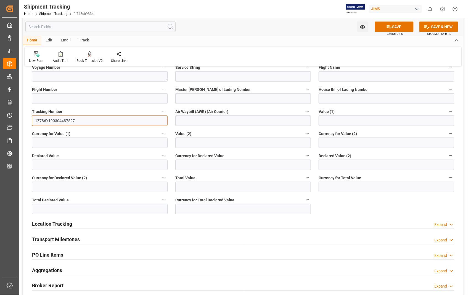
scroll to position [184, 0]
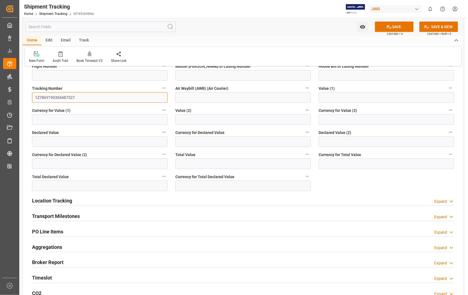
type input "1Z786Y190304487527"
click at [69, 216] on h2 "Transport Milestones" at bounding box center [56, 216] width 48 height 7
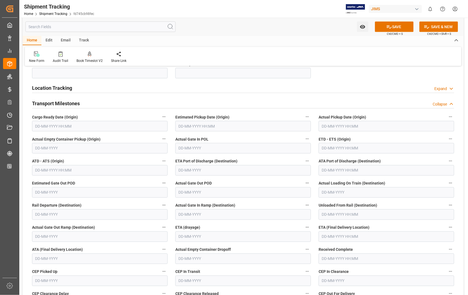
scroll to position [307, 0]
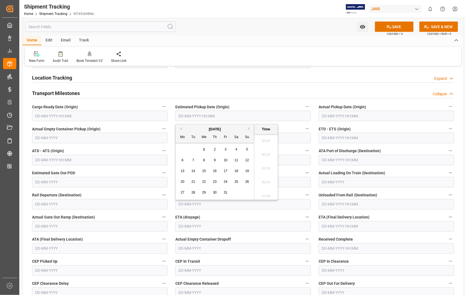
click at [255, 115] on input "text" at bounding box center [243, 116] width 136 height 11
click at [181, 129] on button "Previous Month" at bounding box center [180, 128] width 3 height 3
click at [246, 181] on span "28" at bounding box center [247, 182] width 4 height 4
type input "[DATE] 00:00"
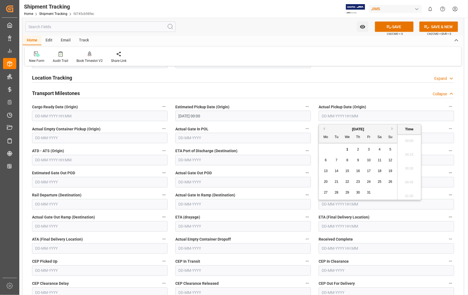
click at [400, 116] on input "text" at bounding box center [387, 116] width 136 height 11
click at [322, 128] on button "Previous Month" at bounding box center [323, 128] width 3 height 3
click at [392, 183] on span "28" at bounding box center [391, 182] width 4 height 4
type input "[DATE] 00:00"
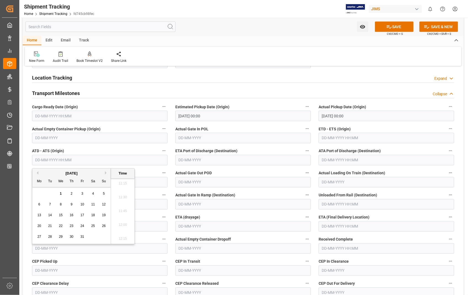
click at [111, 160] on input "text" at bounding box center [100, 160] width 136 height 11
click at [38, 174] on button "Previous Month" at bounding box center [36, 172] width 3 height 3
click at [103, 226] on span "28" at bounding box center [104, 226] width 4 height 4
type input "[DATE] 00:00"
click at [379, 136] on input "text" at bounding box center [387, 138] width 136 height 11
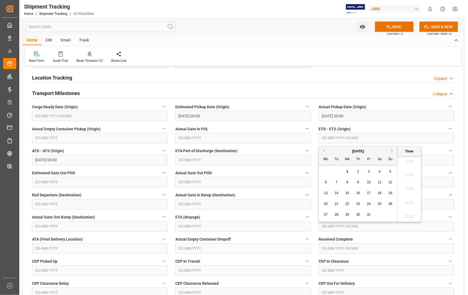
click at [324, 151] on button "Previous Month" at bounding box center [323, 150] width 3 height 3
click at [393, 203] on div "28" at bounding box center [390, 204] width 7 height 7
type input "[DATE] 00:00"
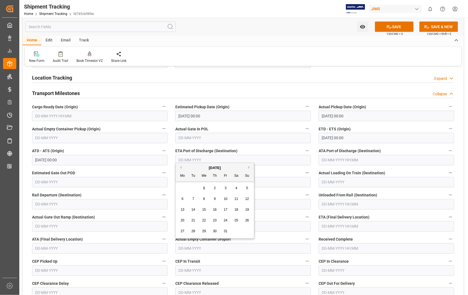
click at [216, 250] on input "text" at bounding box center [243, 248] width 136 height 11
click at [114, 246] on input "text" at bounding box center [100, 248] width 136 height 11
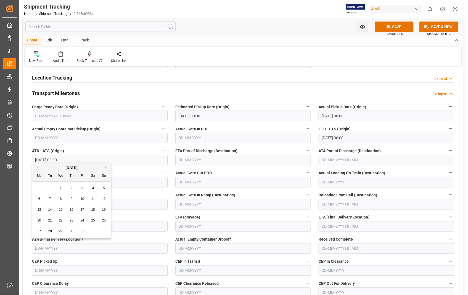
click at [386, 226] on input "text" at bounding box center [387, 226] width 136 height 11
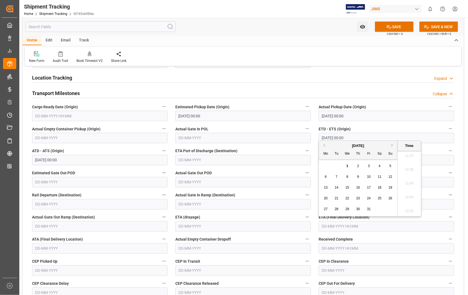
click at [327, 177] on span "6" at bounding box center [326, 177] width 2 height 4
type input "[DATE] 00:00"
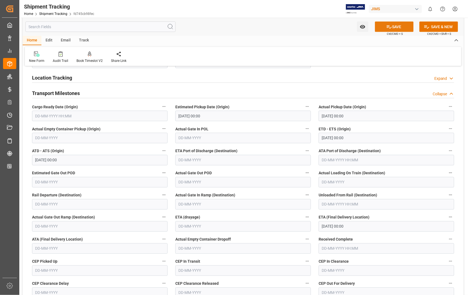
click at [403, 27] on button "SAVE" at bounding box center [394, 27] width 39 height 11
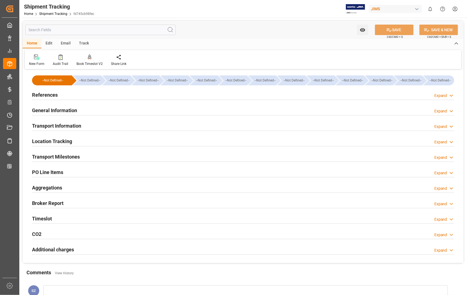
scroll to position [0, 0]
click at [53, 95] on h2 "References" at bounding box center [45, 94] width 26 height 7
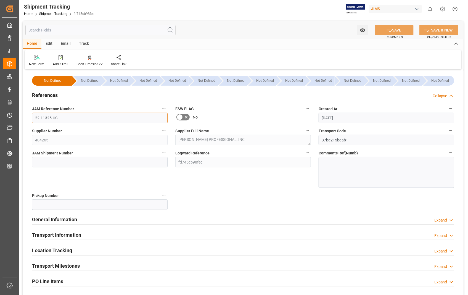
drag, startPoint x: 58, startPoint y: 118, endPoint x: 34, endPoint y: 118, distance: 24.6
click at [34, 118] on input "22-11325-US" at bounding box center [100, 118] width 136 height 11
click at [82, 161] on input at bounding box center [100, 162] width 136 height 11
paste input "73264"
type input "73264"
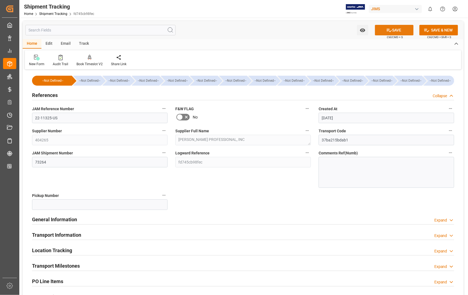
click at [408, 25] on div "SAVE Ctrl/CMD + S" at bounding box center [394, 30] width 50 height 11
click at [395, 31] on button "SAVE" at bounding box center [394, 30] width 39 height 11
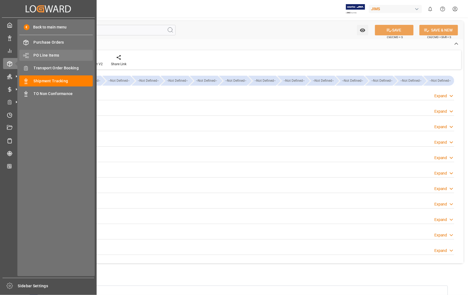
click at [60, 55] on span "PO Line Items" at bounding box center [63, 56] width 59 height 6
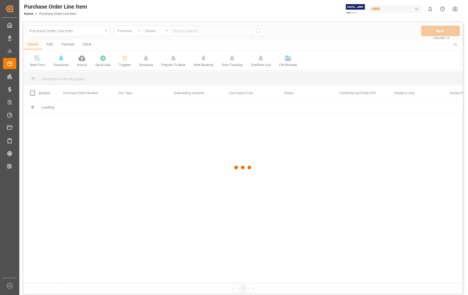
click at [194, 30] on div at bounding box center [243, 168] width 440 height 292
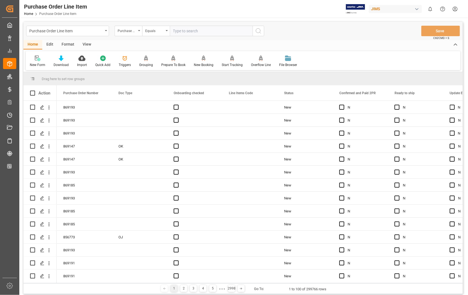
click at [194, 31] on input "text" at bounding box center [211, 31] width 83 height 11
type input "852642"
click at [260, 31] on icon "search button" at bounding box center [258, 31] width 7 height 7
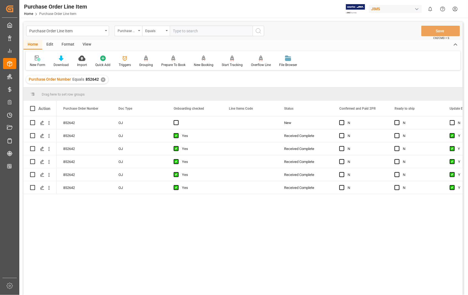
click at [84, 43] on div "View" at bounding box center [86, 44] width 17 height 9
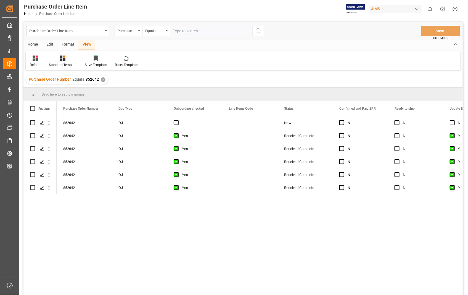
click at [37, 67] on div "Default Standard Templates Save Template Reset Template" at bounding box center [243, 60] width 435 height 19
click at [36, 63] on div "Default" at bounding box center [35, 64] width 11 height 5
click at [42, 86] on div "Sophia setting." at bounding box center [57, 89] width 48 height 6
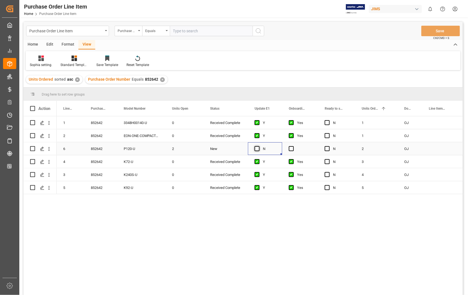
click at [258, 148] on span "Press SPACE to select this row." at bounding box center [257, 148] width 5 height 5
click at [259, 146] on input "Press SPACE to select this row." at bounding box center [259, 146] width 0 height 0
click at [289, 148] on span "Press SPACE to select this row." at bounding box center [291, 148] width 5 height 5
click at [293, 146] on input "Press SPACE to select this row." at bounding box center [293, 146] width 0 height 0
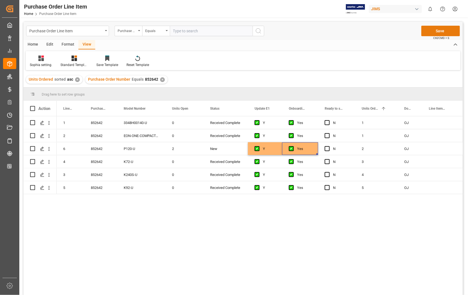
click at [443, 30] on button "Save" at bounding box center [441, 31] width 39 height 11
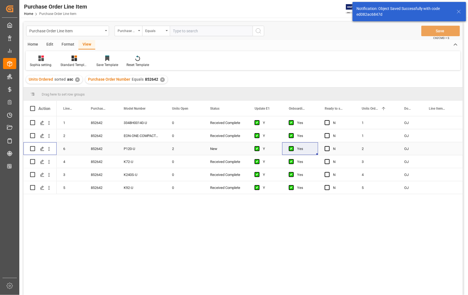
click at [32, 147] on input "Press Space to toggle row selection (unchecked)" at bounding box center [32, 148] width 5 height 5
checkbox input "true"
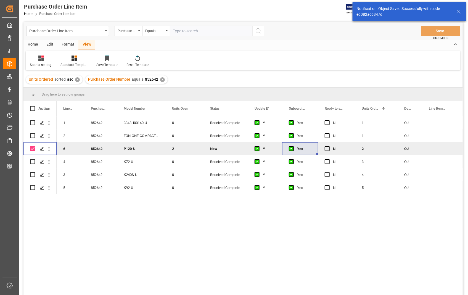
click at [35, 46] on div "Home" at bounding box center [32, 44] width 19 height 9
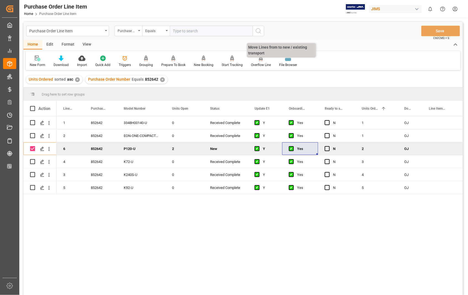
click at [256, 63] on div "Overflow Line" at bounding box center [261, 64] width 20 height 5
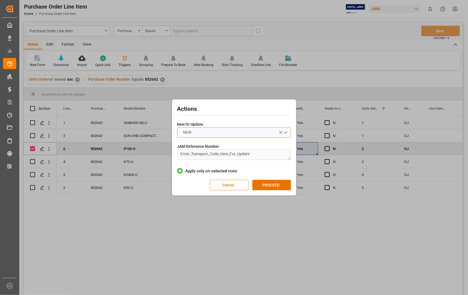
click at [287, 133] on button "NEW" at bounding box center [234, 132] width 114 height 11
click at [210, 146] on div "UPDATE" at bounding box center [234, 146] width 113 height 12
drag, startPoint x: 261, startPoint y: 156, endPoint x: 173, endPoint y: 155, distance: 88.4
click at [173, 155] on div "Actions New Or Update UPDATE JAM Reference Number Enter_Transport_Code_Here_For…" at bounding box center [234, 147] width 124 height 96
paste textarea "22-11325-US"
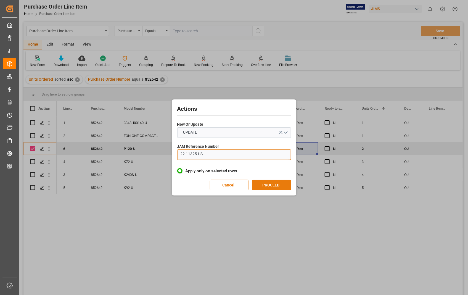
type textarea "22-11325-US"
click at [269, 183] on button "PROCEED" at bounding box center [272, 185] width 39 height 11
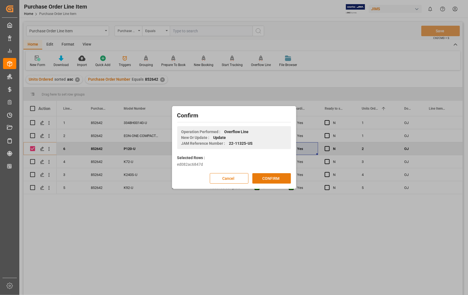
click at [270, 180] on button "CONFIRM" at bounding box center [272, 178] width 39 height 11
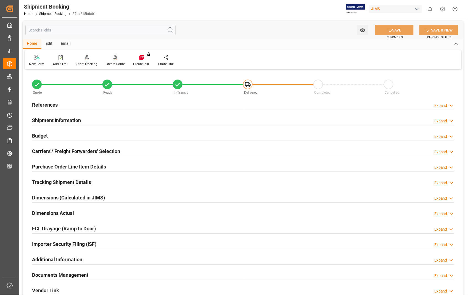
click at [116, 59] on icon at bounding box center [116, 58] width 4 height 6
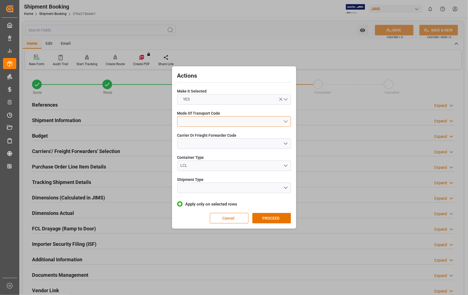
click at [286, 120] on button "open menu" at bounding box center [234, 121] width 114 height 11
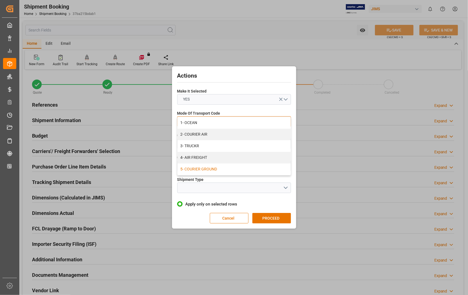
click at [216, 167] on div "5- COURIER GROUND" at bounding box center [234, 170] width 113 height 12
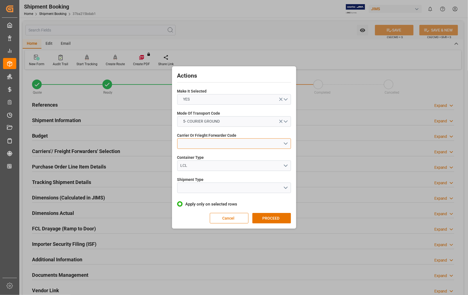
click at [286, 144] on button "open menu" at bounding box center [234, 143] width 114 height 11
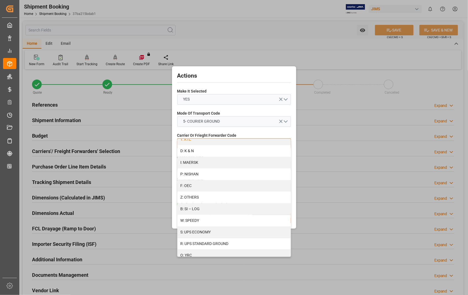
scroll to position [282, 0]
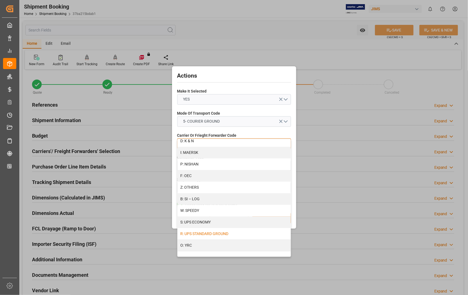
click at [219, 234] on div "R: UPS STANDARD GROUND" at bounding box center [234, 234] width 113 height 12
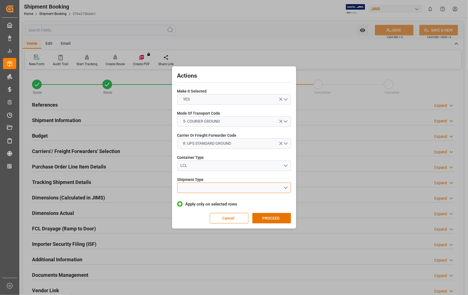
click at [286, 189] on button "open menu" at bounding box center [234, 188] width 114 height 11
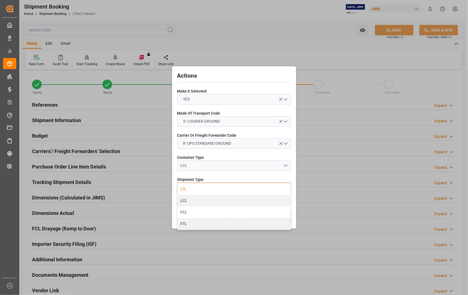
click at [196, 189] on div "LTL" at bounding box center [234, 189] width 113 height 12
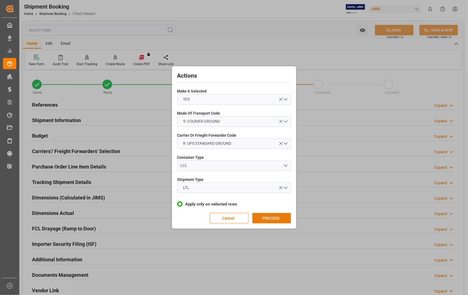
click at [271, 220] on button "PROCEED" at bounding box center [272, 218] width 39 height 11
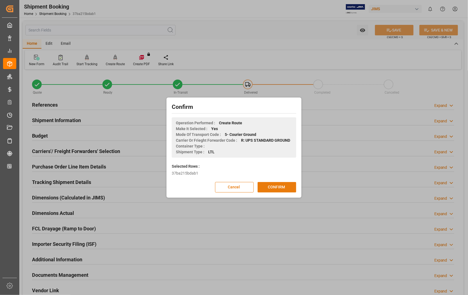
click at [275, 189] on button "CONFIRM" at bounding box center [277, 187] width 39 height 11
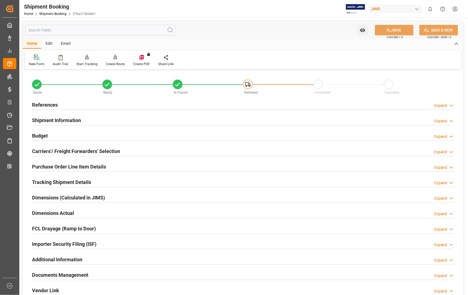
click at [35, 57] on icon at bounding box center [37, 58] width 6 height 6
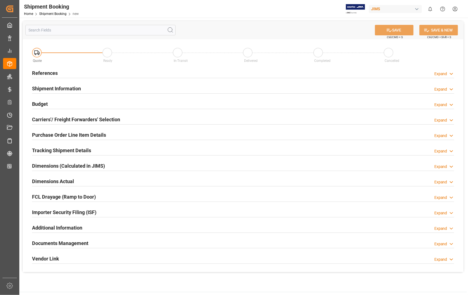
click at [47, 72] on h2 "References" at bounding box center [45, 72] width 26 height 7
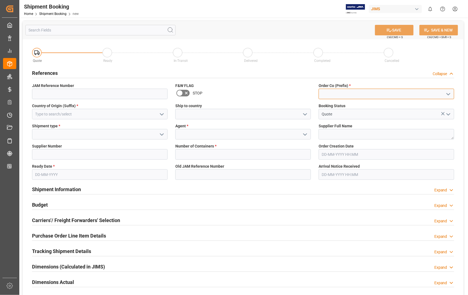
click at [343, 95] on input at bounding box center [387, 94] width 136 height 11
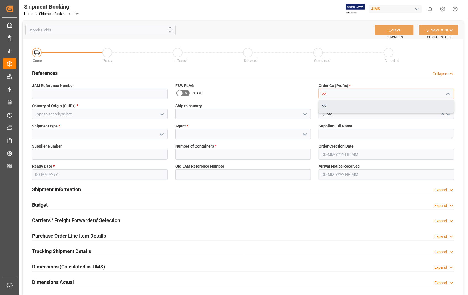
click at [323, 106] on div "22" at bounding box center [386, 106] width 135 height 12
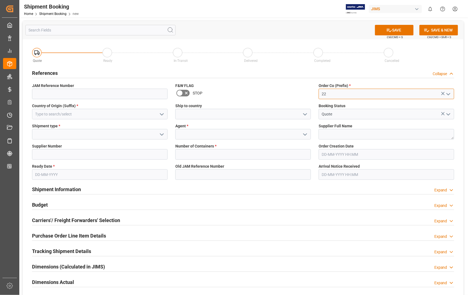
type input "22"
click at [56, 111] on input at bounding box center [100, 114] width 136 height 11
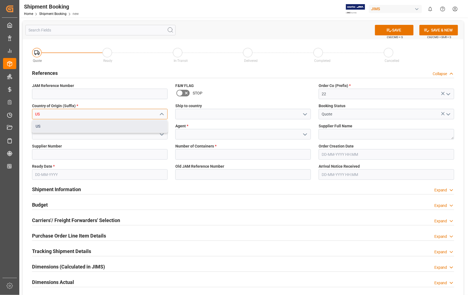
click at [46, 125] on div "US" at bounding box center [99, 126] width 135 height 12
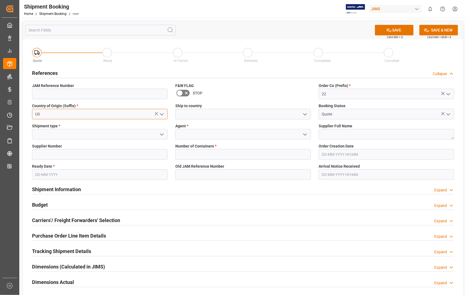
type input "US"
click at [195, 117] on input at bounding box center [243, 114] width 136 height 11
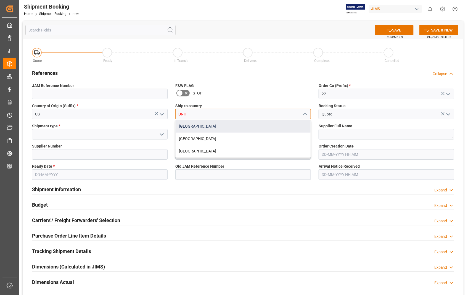
click at [191, 126] on div "[GEOGRAPHIC_DATA]" at bounding box center [243, 126] width 135 height 12
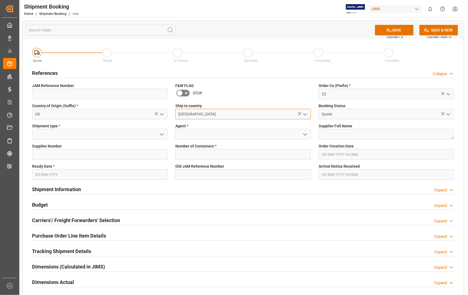
type input "[GEOGRAPHIC_DATA]"
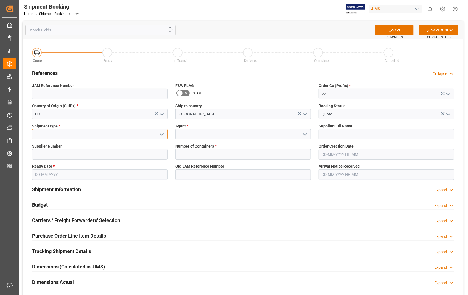
click at [62, 137] on input at bounding box center [100, 134] width 136 height 11
click at [51, 171] on div "LTL" at bounding box center [99, 171] width 135 height 12
type input "LTL"
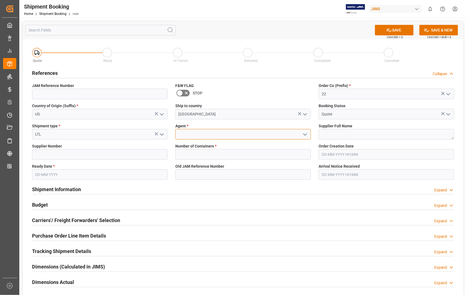
click at [205, 137] on input at bounding box center [243, 134] width 136 height 11
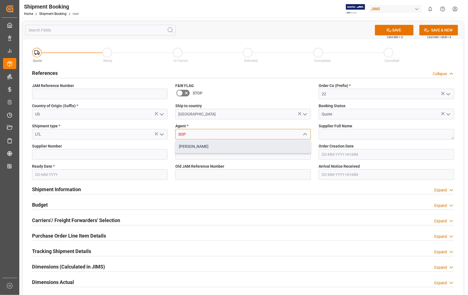
click at [189, 146] on div "[PERSON_NAME]" at bounding box center [243, 146] width 135 height 12
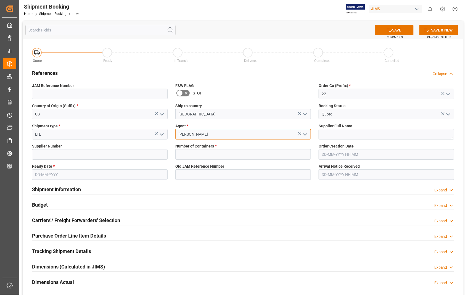
type input "[PERSON_NAME]"
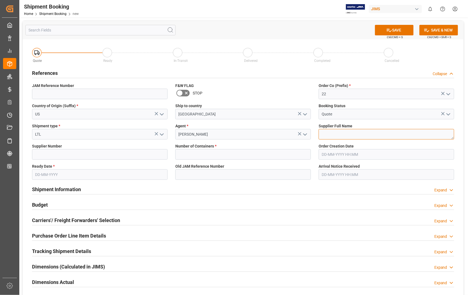
click at [327, 133] on textarea at bounding box center [387, 134] width 136 height 11
paste textarea "[PERSON_NAME] PROFESSIONAL, INC"
type textarea "[PERSON_NAME] PROFESSIONAL, INC"
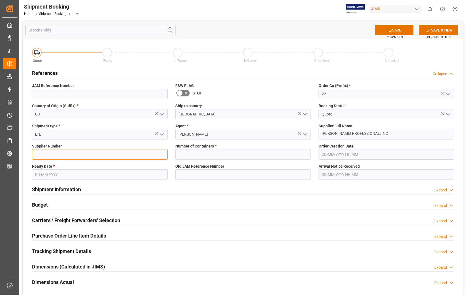
click at [74, 155] on input at bounding box center [100, 154] width 136 height 11
type input "404265"
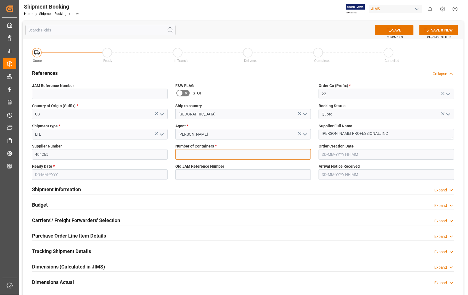
click at [197, 156] on input "text" at bounding box center [243, 154] width 136 height 11
type input "0"
type input "[DATE] 00:00"
type input "[DATE]"
type input "[DATE] 00:00"
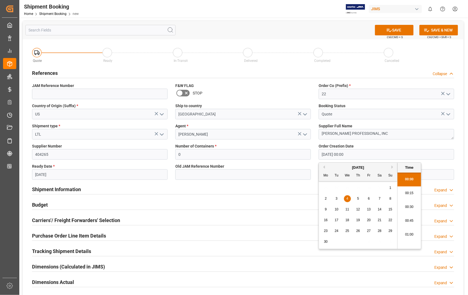
click at [368, 152] on input "[DATE] 00:00" at bounding box center [387, 154] width 136 height 11
click at [328, 231] on div "23" at bounding box center [326, 231] width 7 height 7
type input "[DATE] 00:00"
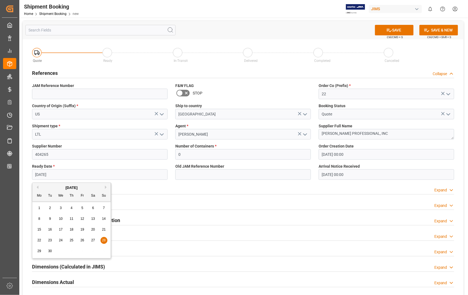
click at [116, 173] on input "[DATE]" at bounding box center [100, 174] width 136 height 11
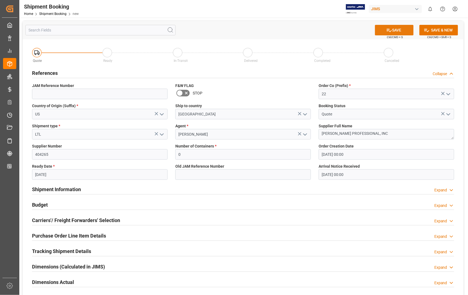
click at [397, 28] on button "SAVE" at bounding box center [394, 30] width 39 height 11
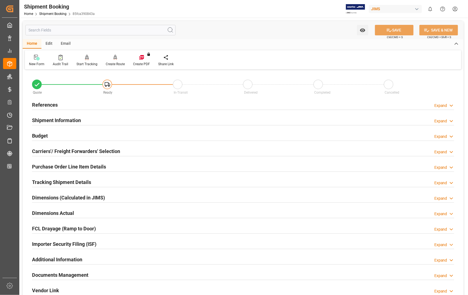
click at [93, 150] on h2 "Carriers'/ Freight Forwarders' Selection" at bounding box center [76, 151] width 88 height 7
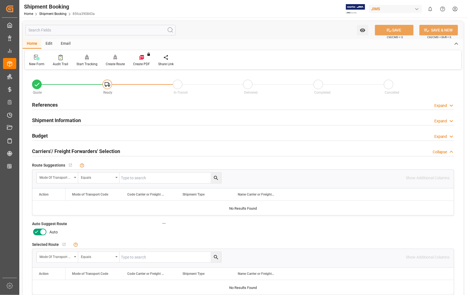
click at [45, 234] on icon at bounding box center [43, 232] width 7 height 7
click at [0, 0] on input "checkbox" at bounding box center [0, 0] width 0 height 0
click at [395, 31] on button "SAVE" at bounding box center [394, 30] width 39 height 11
click at [45, 104] on h2 "References" at bounding box center [45, 104] width 26 height 7
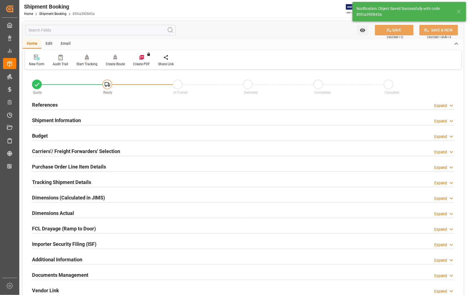
type input "Ready"
drag, startPoint x: 59, startPoint y: 127, endPoint x: 39, endPoint y: 128, distance: 20.2
click at [39, 128] on div "Shipment Information Expand" at bounding box center [243, 120] width 430 height 15
click at [49, 106] on h2 "References" at bounding box center [45, 104] width 26 height 7
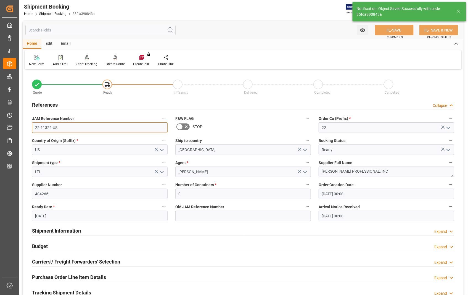
drag, startPoint x: 57, startPoint y: 126, endPoint x: 31, endPoint y: 128, distance: 26.9
click at [31, 128] on div "JAM Reference Number 22-11326-US" at bounding box center [99, 124] width 143 height 22
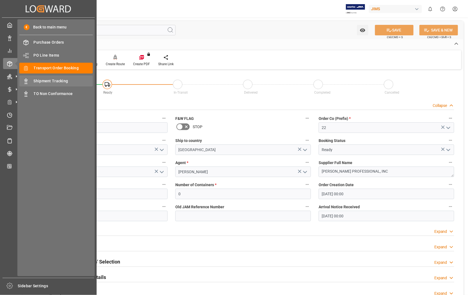
click at [49, 81] on span "Shipment Tracking" at bounding box center [63, 81] width 59 height 6
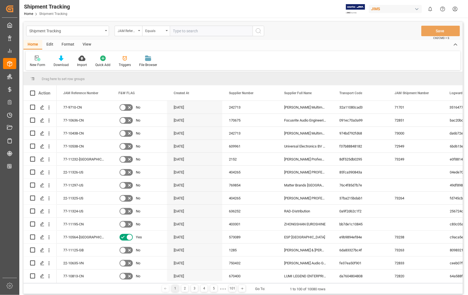
click at [209, 31] on input "text" at bounding box center [211, 31] width 83 height 11
paste input "22-11326-US"
type input "22-11326-US"
click at [258, 29] on icon "search button" at bounding box center [258, 31] width 7 height 7
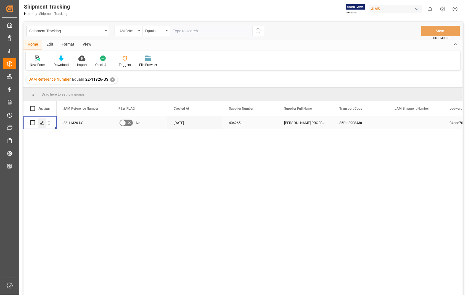
click at [41, 124] on icon "Press SPACE to select this row." at bounding box center [42, 123] width 4 height 4
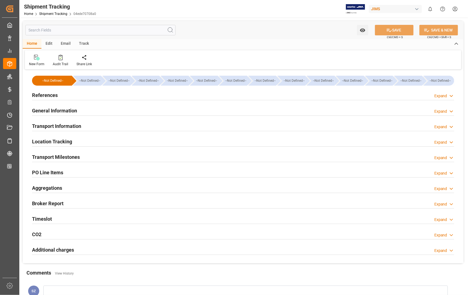
type input "01-10-2025"
click at [46, 96] on h2 "References" at bounding box center [45, 94] width 26 height 7
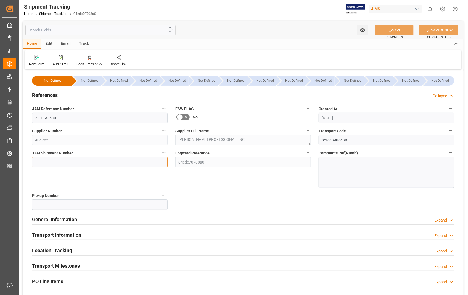
click at [109, 162] on input at bounding box center [100, 162] width 136 height 11
paste input "73265"
type input "73265"
click at [397, 28] on button "SAVE" at bounding box center [394, 30] width 39 height 11
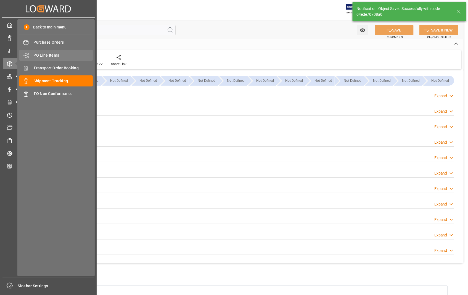
click at [52, 54] on span "PO Line Items" at bounding box center [63, 56] width 59 height 6
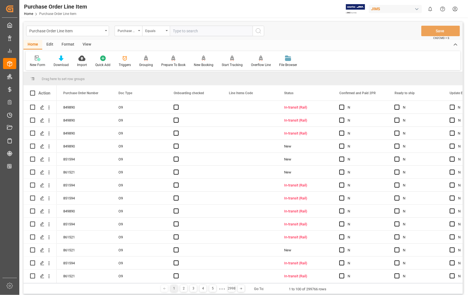
click at [195, 32] on input "text" at bounding box center [211, 31] width 83 height 11
type input "850735"
click at [258, 30] on icon "search button" at bounding box center [258, 31] width 7 height 7
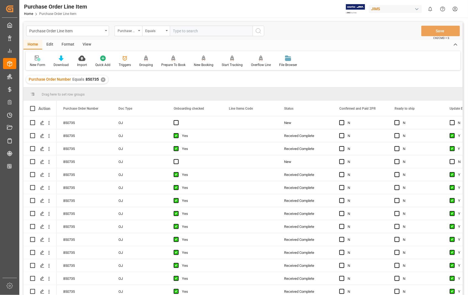
click at [89, 44] on div "View" at bounding box center [86, 44] width 17 height 9
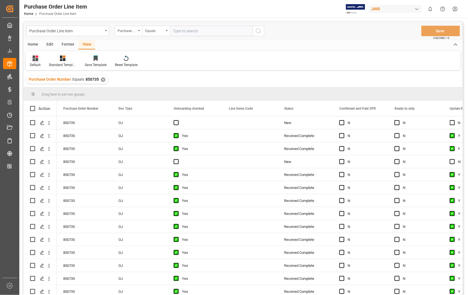
click at [36, 65] on div "Default" at bounding box center [35, 64] width 11 height 5
click at [47, 90] on div "Sophia setting." at bounding box center [57, 89] width 48 height 6
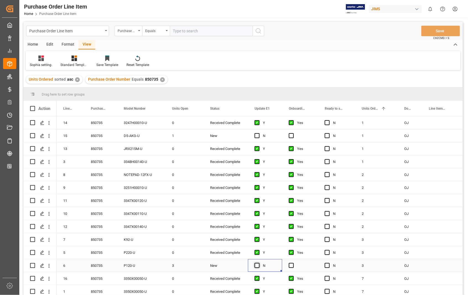
click at [259, 267] on span "Press SPACE to select this row." at bounding box center [257, 265] width 5 height 5
click at [259, 263] on input "Press SPACE to select this row." at bounding box center [259, 263] width 0 height 0
click at [289, 265] on span "Press SPACE to select this row." at bounding box center [291, 265] width 5 height 5
click at [293, 263] on input "Press SPACE to select this row." at bounding box center [293, 263] width 0 height 0
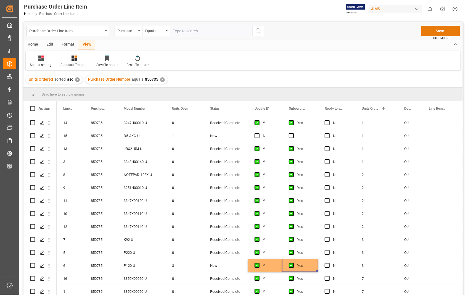
click at [441, 31] on button "Save" at bounding box center [441, 31] width 39 height 11
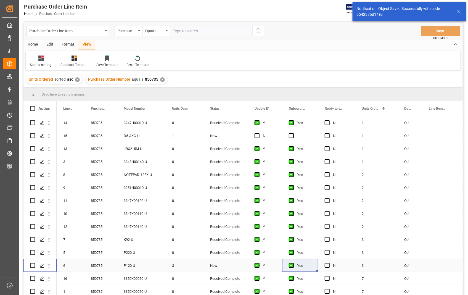
click at [34, 266] on input "Press Space to toggle row selection (unchecked)" at bounding box center [32, 265] width 5 height 5
checkbox input "true"
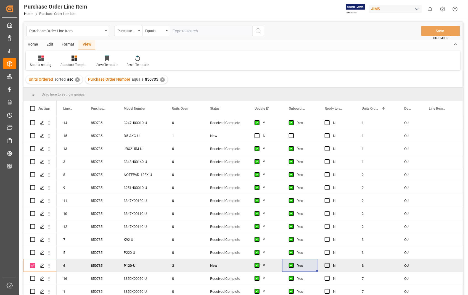
click at [32, 43] on div "Home" at bounding box center [32, 44] width 19 height 9
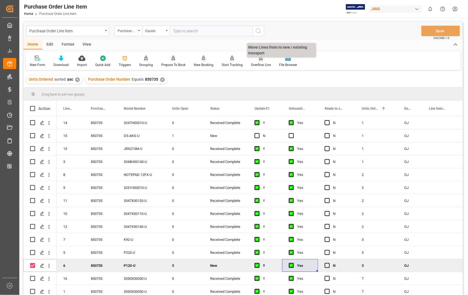
click at [260, 63] on div "Overflow Line" at bounding box center [261, 64] width 20 height 5
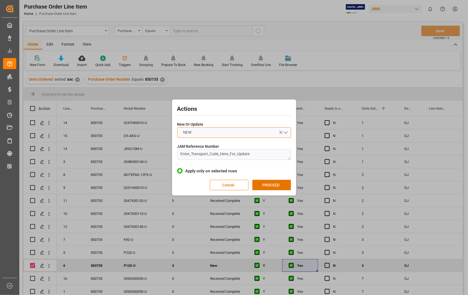
click at [287, 133] on button "NEW" at bounding box center [234, 132] width 114 height 11
click at [189, 146] on div "UPDATE" at bounding box center [234, 146] width 113 height 12
drag, startPoint x: 268, startPoint y: 155, endPoint x: 165, endPoint y: 147, distance: 103.7
click at [165, 147] on div "Actions New Or Update UPDATE JAM Reference Number Enter_Transport_Code_Here_For…" at bounding box center [234, 147] width 468 height 295
paste textarea "22-11326-US"
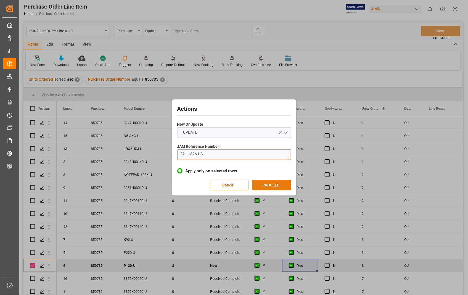
type textarea "22-11326-US"
click at [274, 186] on button "PROCEED" at bounding box center [272, 185] width 39 height 11
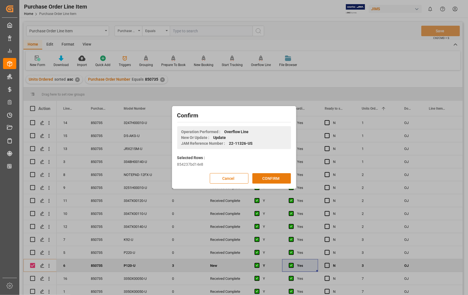
click at [272, 174] on button "CONFIRM" at bounding box center [272, 178] width 39 height 11
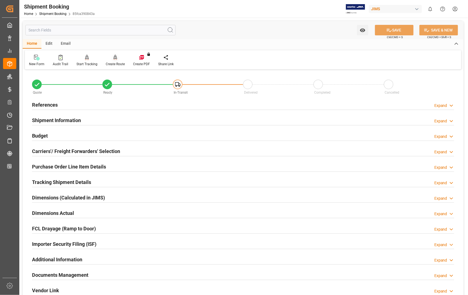
click at [114, 59] on icon at bounding box center [116, 58] width 4 height 6
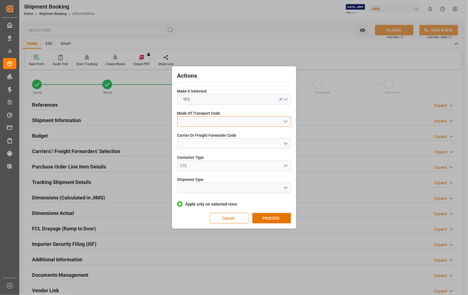
click at [287, 122] on button "open menu" at bounding box center [234, 121] width 114 height 11
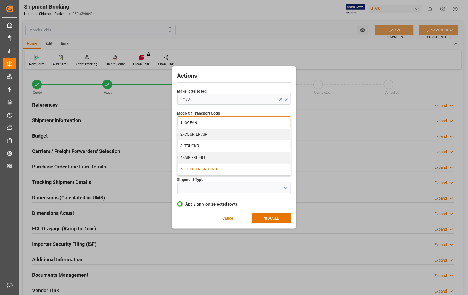
click at [216, 166] on div "5- COURIER GROUND" at bounding box center [234, 170] width 113 height 12
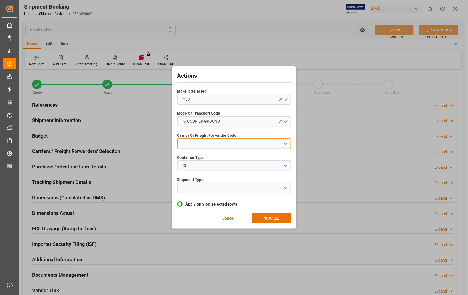
click at [287, 143] on button "open menu" at bounding box center [234, 143] width 114 height 11
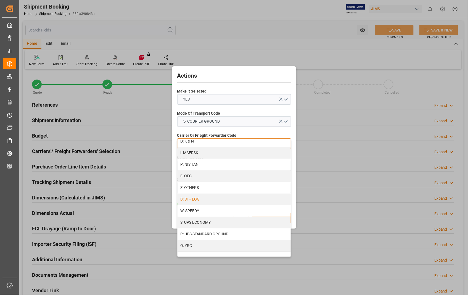
scroll to position [282, 0]
click at [203, 234] on div "R: UPS STANDARD GROUND" at bounding box center [234, 234] width 113 height 12
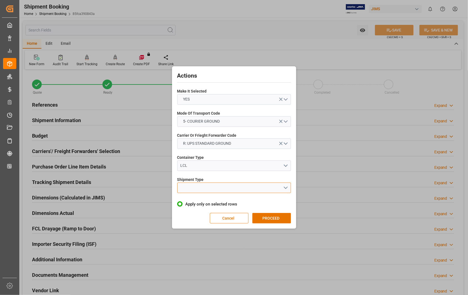
click at [284, 186] on button "open menu" at bounding box center [234, 188] width 114 height 11
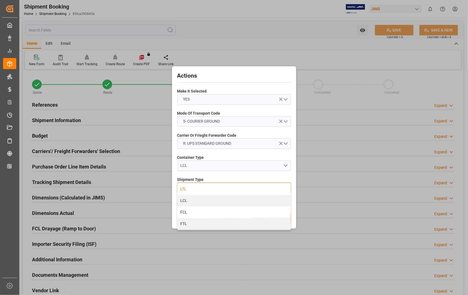
click at [185, 189] on div "LTL" at bounding box center [234, 189] width 113 height 12
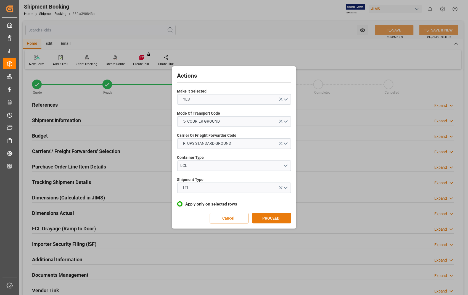
click at [263, 217] on button "PROCEED" at bounding box center [272, 218] width 39 height 11
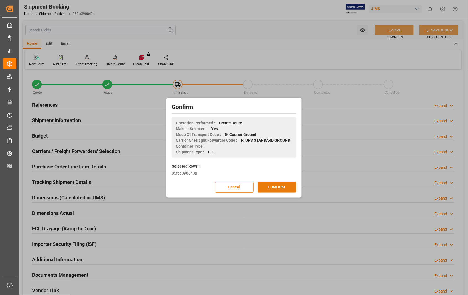
click at [269, 184] on button "CONFIRM" at bounding box center [277, 187] width 39 height 11
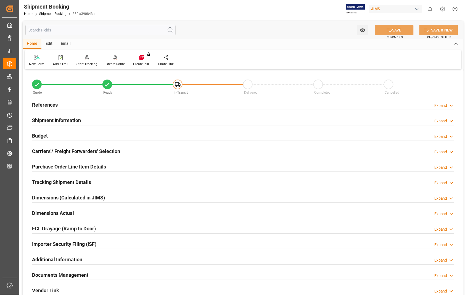
click at [61, 214] on h2 "Dimensions Actual" at bounding box center [53, 212] width 42 height 7
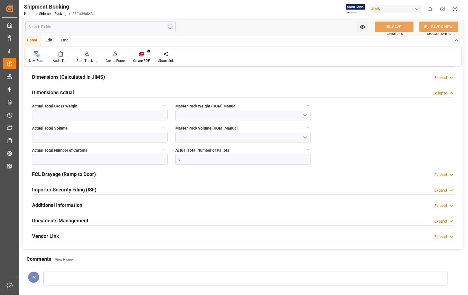
scroll to position [123, 0]
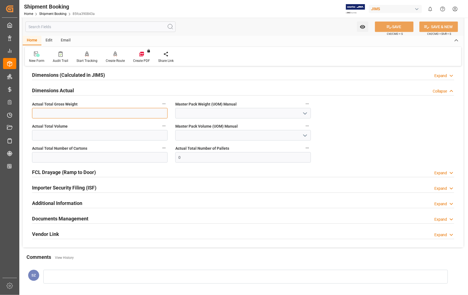
click at [68, 115] on input "text" at bounding box center [100, 113] width 136 height 11
type input "12.6"
click at [308, 111] on icon "open menu" at bounding box center [305, 113] width 7 height 7
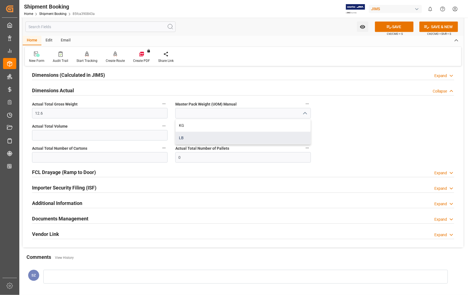
click at [185, 138] on div "LB" at bounding box center [243, 138] width 135 height 12
type input "LB"
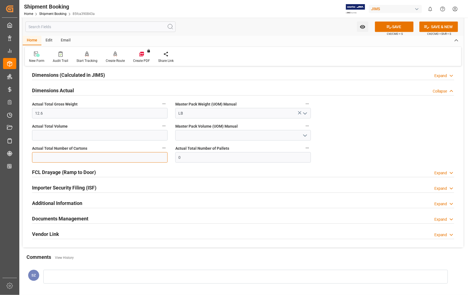
click at [126, 158] on input "text" at bounding box center [100, 157] width 136 height 11
type input "1"
click at [398, 28] on button "SAVE" at bounding box center [394, 27] width 39 height 11
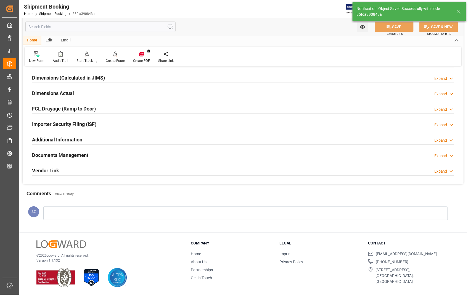
scroll to position [120, 0]
click at [70, 156] on h2 "Documents Management" at bounding box center [60, 154] width 56 height 7
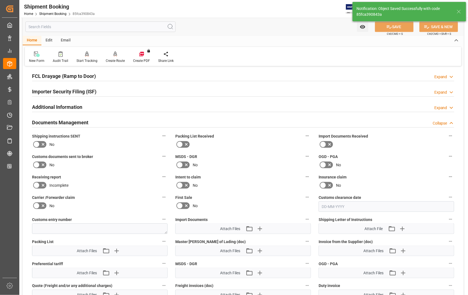
scroll to position [276, 0]
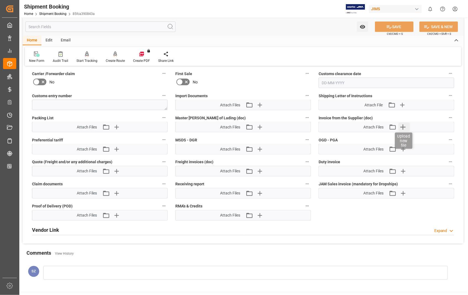
click at [406, 127] on icon "button" at bounding box center [403, 127] width 9 height 9
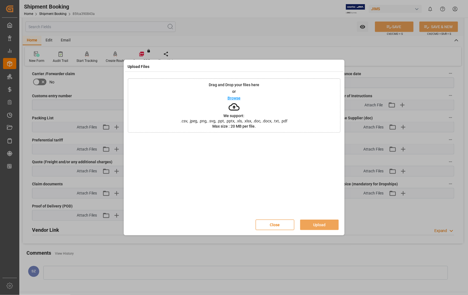
click at [235, 96] on p "Browse" at bounding box center [234, 98] width 13 height 4
click at [321, 226] on button "Upload" at bounding box center [319, 225] width 39 height 11
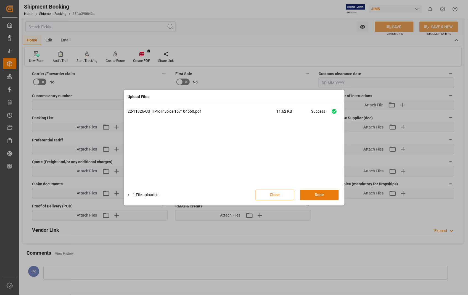
click at [313, 194] on button "Done" at bounding box center [319, 195] width 39 height 11
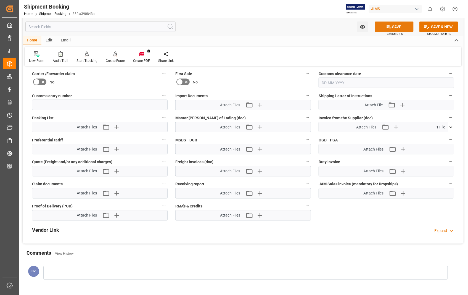
click at [399, 27] on button "SAVE" at bounding box center [394, 27] width 39 height 11
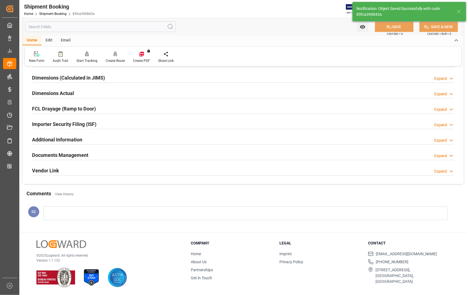
scroll to position [61, 0]
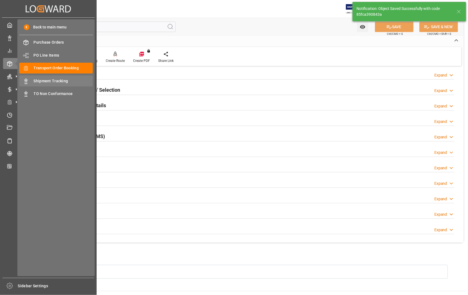
click at [54, 81] on span "Shipment Tracking" at bounding box center [63, 81] width 59 height 6
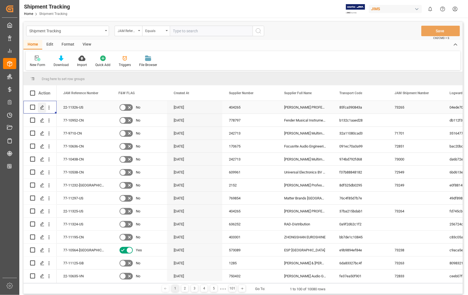
click at [42, 106] on polygon "Press SPACE to select this row." at bounding box center [42, 107] width 3 height 3
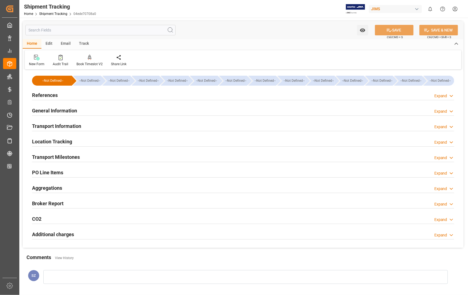
click at [56, 123] on h2 "Transport Information" at bounding box center [56, 125] width 49 height 7
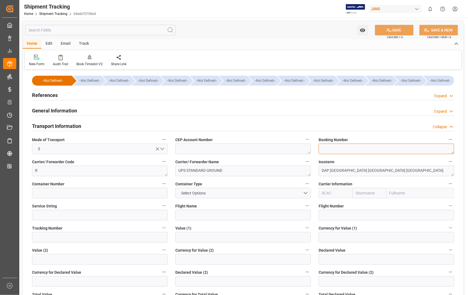
click at [337, 147] on textarea at bounding box center [387, 149] width 136 height 11
paste textarea "1Z786Y190304487545"
type textarea "1Z786Y190304487545"
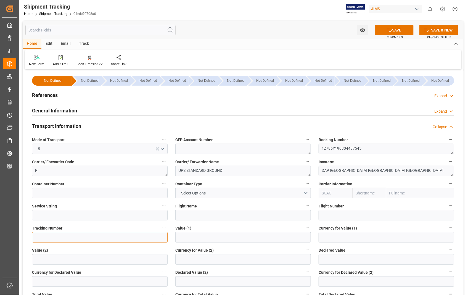
click at [66, 237] on input at bounding box center [100, 237] width 136 height 11
paste input "1Z786Y190304487545"
type input "1Z786Y190304487545"
click at [397, 30] on button "SAVE" at bounding box center [394, 30] width 39 height 11
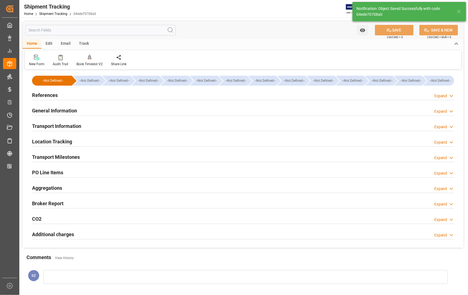
click at [72, 159] on h2 "Transport Milestones" at bounding box center [56, 156] width 48 height 7
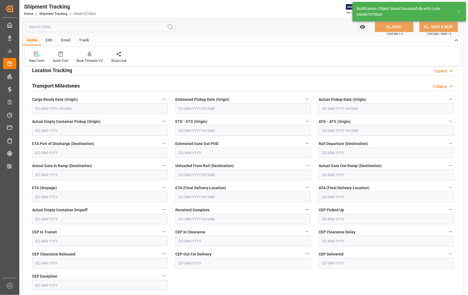
scroll to position [92, 0]
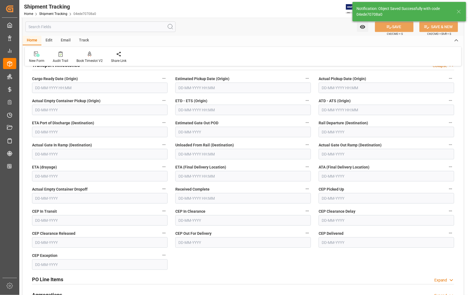
click at [263, 90] on input "text" at bounding box center [243, 88] width 136 height 11
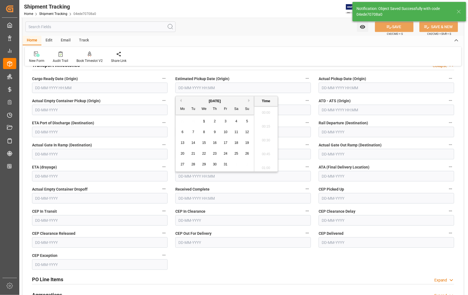
scroll to position [637, 0]
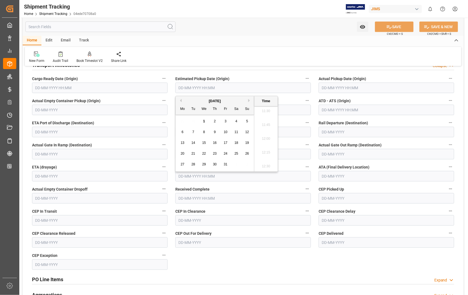
click at [180, 98] on div "[DATE]" at bounding box center [215, 101] width 78 height 6
click at [180, 101] on button "Previous Month" at bounding box center [180, 100] width 3 height 3
click at [248, 153] on span "28" at bounding box center [247, 154] width 4 height 4
type input "[DATE] 00:00"
click at [391, 90] on input "text" at bounding box center [387, 88] width 136 height 11
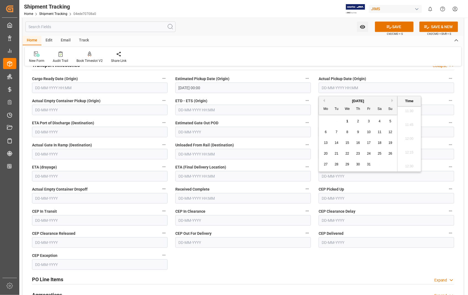
click at [323, 99] on button "Previous Month" at bounding box center [323, 100] width 3 height 3
click at [392, 153] on span "28" at bounding box center [391, 154] width 4 height 4
type input "[DATE] 00:00"
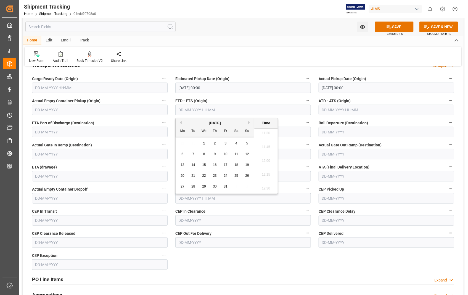
click at [243, 110] on input "text" at bounding box center [243, 110] width 136 height 11
click at [180, 122] on button "Previous Month" at bounding box center [180, 122] width 3 height 3
click at [246, 175] on span "28" at bounding box center [247, 176] width 4 height 4
type input "[DATE] 00:00"
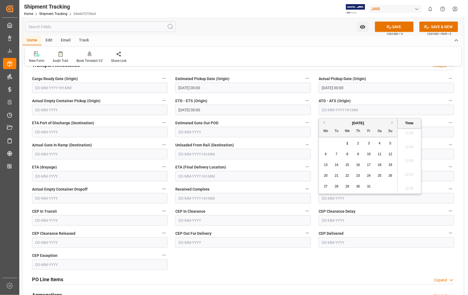
click at [379, 111] on input "text" at bounding box center [387, 110] width 136 height 11
click at [321, 120] on div "[DATE]" at bounding box center [358, 123] width 78 height 6
click at [325, 122] on div "Previous Month Next Month [DATE] Mo Tu We Th Fr Sa Su 29 30 1 2 3 4 5 6 7 8 9 1…" at bounding box center [370, 156] width 103 height 76
click at [324, 123] on button "Previous Month" at bounding box center [323, 122] width 3 height 3
click at [391, 175] on span "28" at bounding box center [391, 176] width 4 height 4
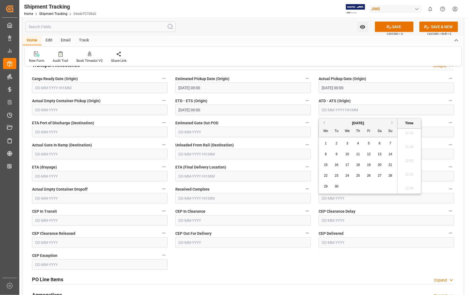
type input "[DATE] 00:00"
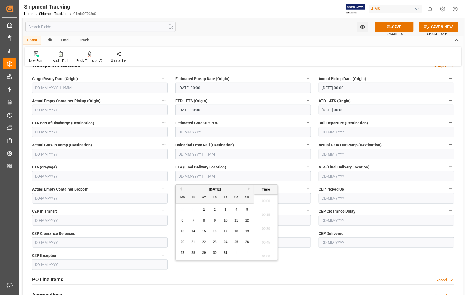
click at [250, 176] on input "text" at bounding box center [243, 176] width 136 height 11
click at [183, 221] on span "6" at bounding box center [183, 221] width 2 height 4
type input "[DATE] 00:00"
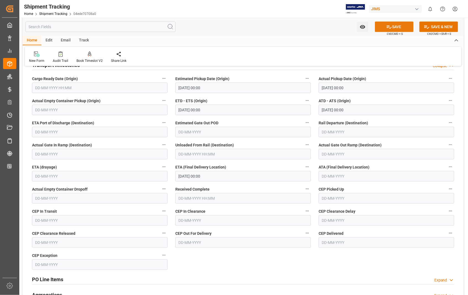
click at [403, 22] on button "SAVE" at bounding box center [394, 27] width 39 height 11
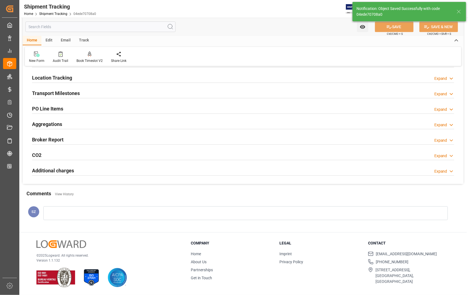
scroll to position [64, 0]
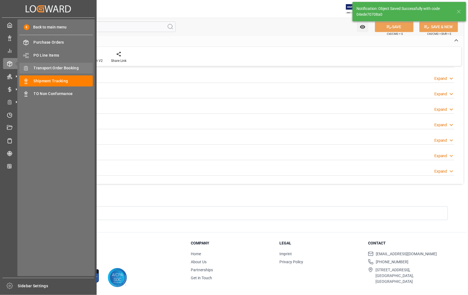
click at [64, 65] on span "Transport Order Booking" at bounding box center [63, 68] width 59 height 6
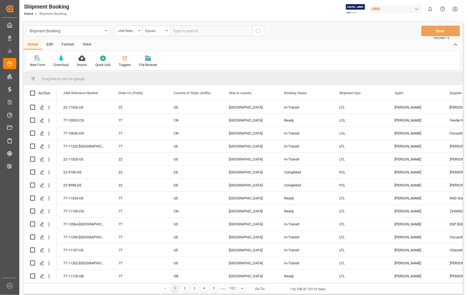
click at [227, 32] on input "text" at bounding box center [211, 31] width 83 height 11
click at [43, 160] on icon "Press SPACE to select this row." at bounding box center [42, 159] width 4 height 4
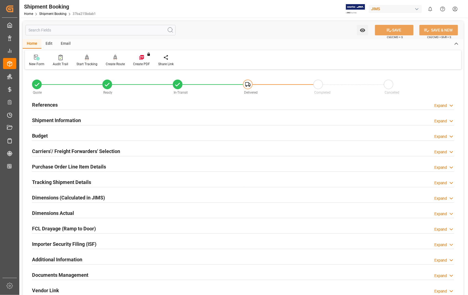
click at [48, 152] on h2 "Carriers'/ Freight Forwarders' Selection" at bounding box center [76, 151] width 88 height 7
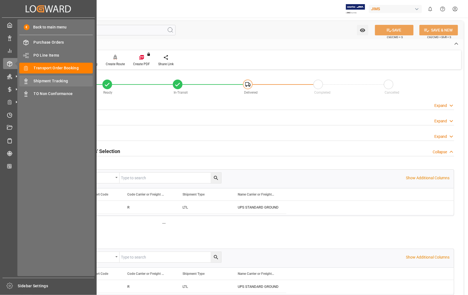
click at [46, 82] on span "Shipment Tracking" at bounding box center [63, 81] width 59 height 6
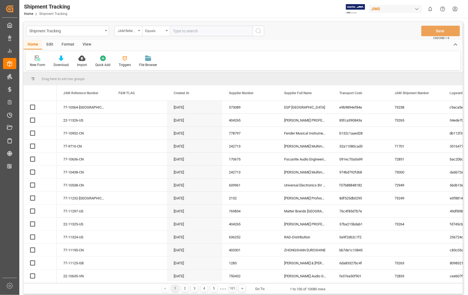
click at [204, 32] on input "text" at bounding box center [211, 31] width 83 height 11
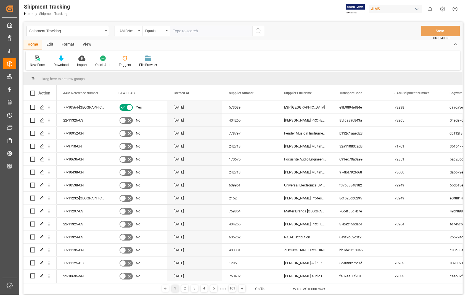
click at [204, 32] on input "text" at bounding box center [211, 31] width 83 height 11
type input "22-11323-US"
click at [261, 28] on icon "search button" at bounding box center [258, 31] width 7 height 7
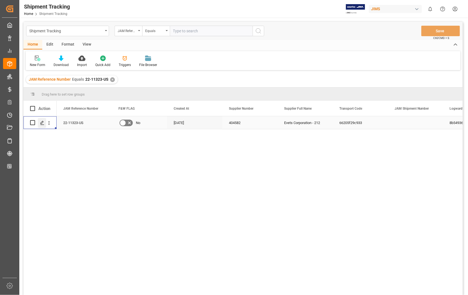
click at [42, 121] on icon "Press SPACE to select this row." at bounding box center [42, 123] width 4 height 4
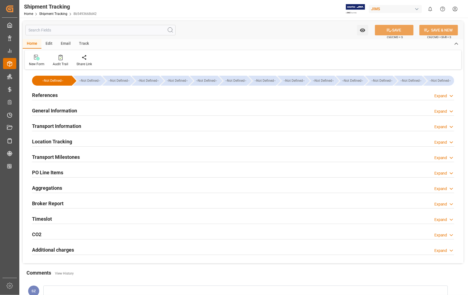
type input "22-11323-US"
type input "404582"
type textarea "Evets Corporation - 212"
type input "66205f29c933"
type input "8b5493668d42"
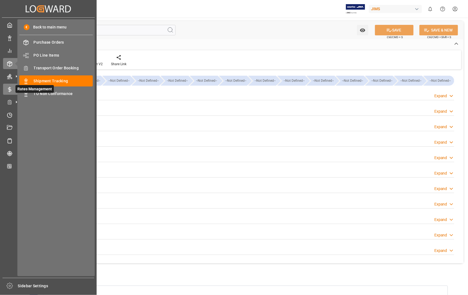
type input "[DATE]"
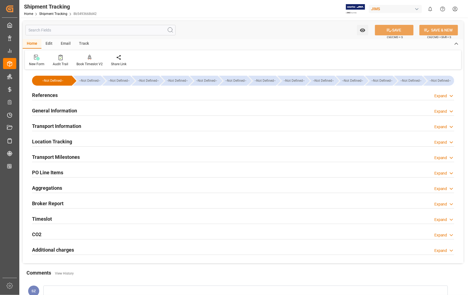
click at [46, 97] on h2 "References" at bounding box center [45, 94] width 26 height 7
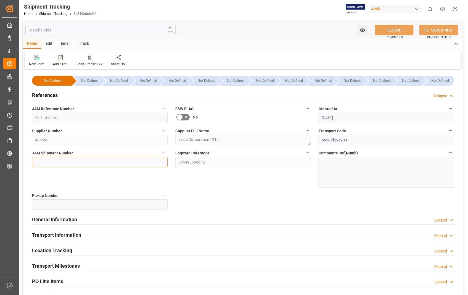
click at [68, 163] on input at bounding box center [100, 162] width 136 height 11
paste input "73266"
type input "73266"
click at [398, 31] on button "SAVE" at bounding box center [394, 30] width 39 height 11
